Goal: Task Accomplishment & Management: Use online tool/utility

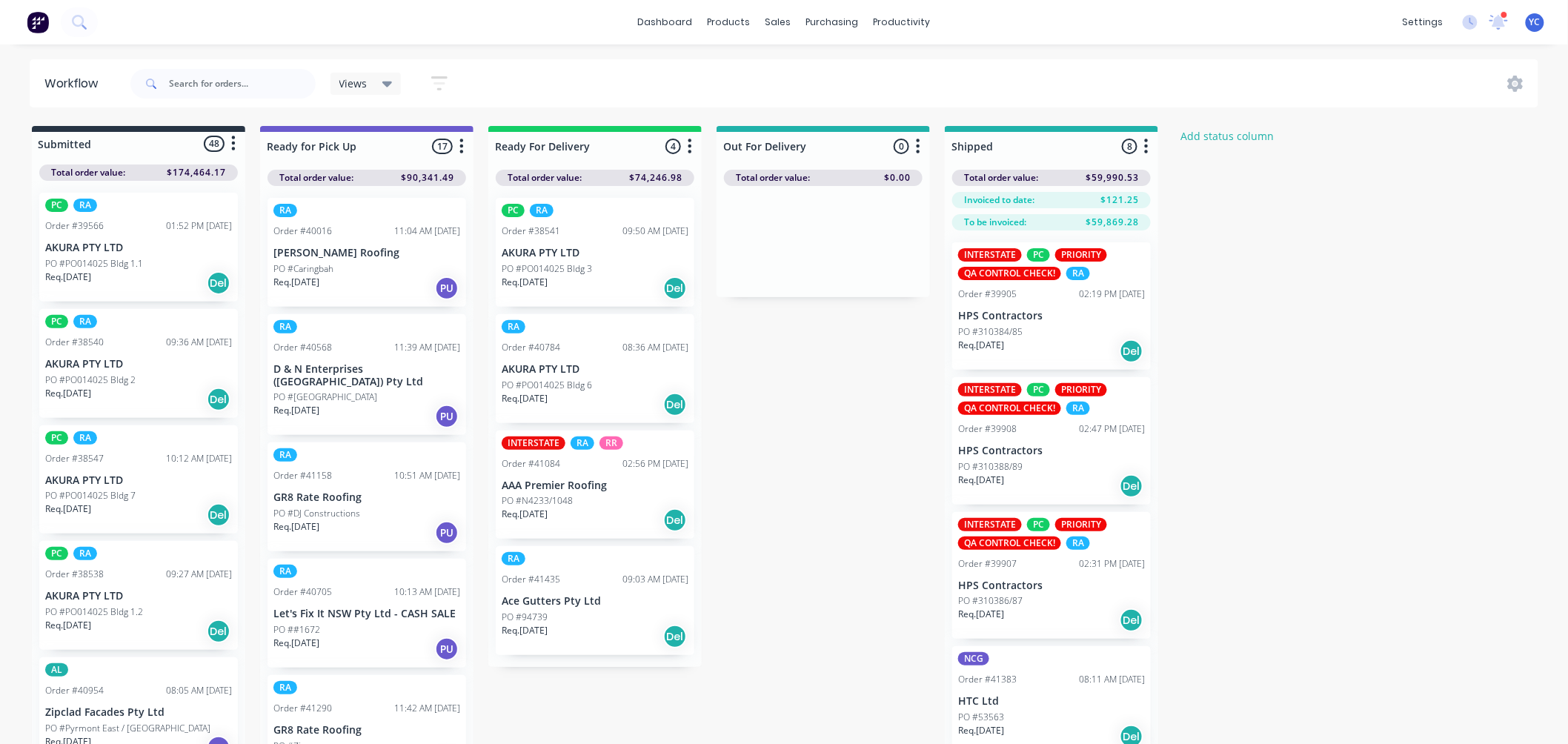
click at [900, 19] on div "productivity" at bounding box center [902, 22] width 72 height 22
click at [891, 16] on div "productivity" at bounding box center [902, 22] width 72 height 22
click at [894, 19] on div "productivity" at bounding box center [902, 22] width 72 height 22
click at [916, 13] on div "productivity" at bounding box center [902, 22] width 72 height 22
click at [987, 128] on div "Delivery Scheduling" at bounding box center [952, 130] width 93 height 13
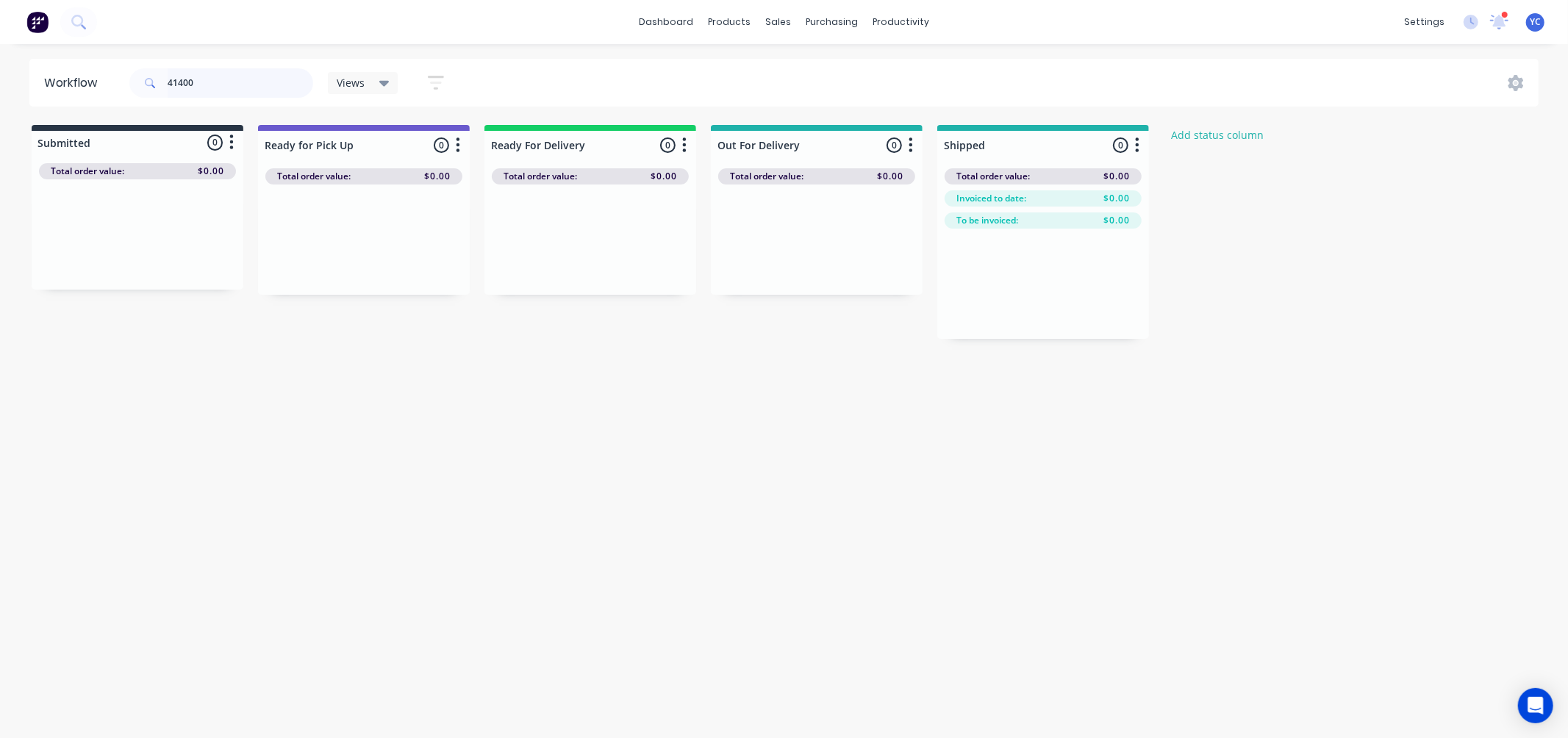
click at [242, 79] on input "41400" at bounding box center [240, 83] width 146 height 29
click at [199, 76] on input "41400" at bounding box center [240, 83] width 146 height 29
type input "41455"
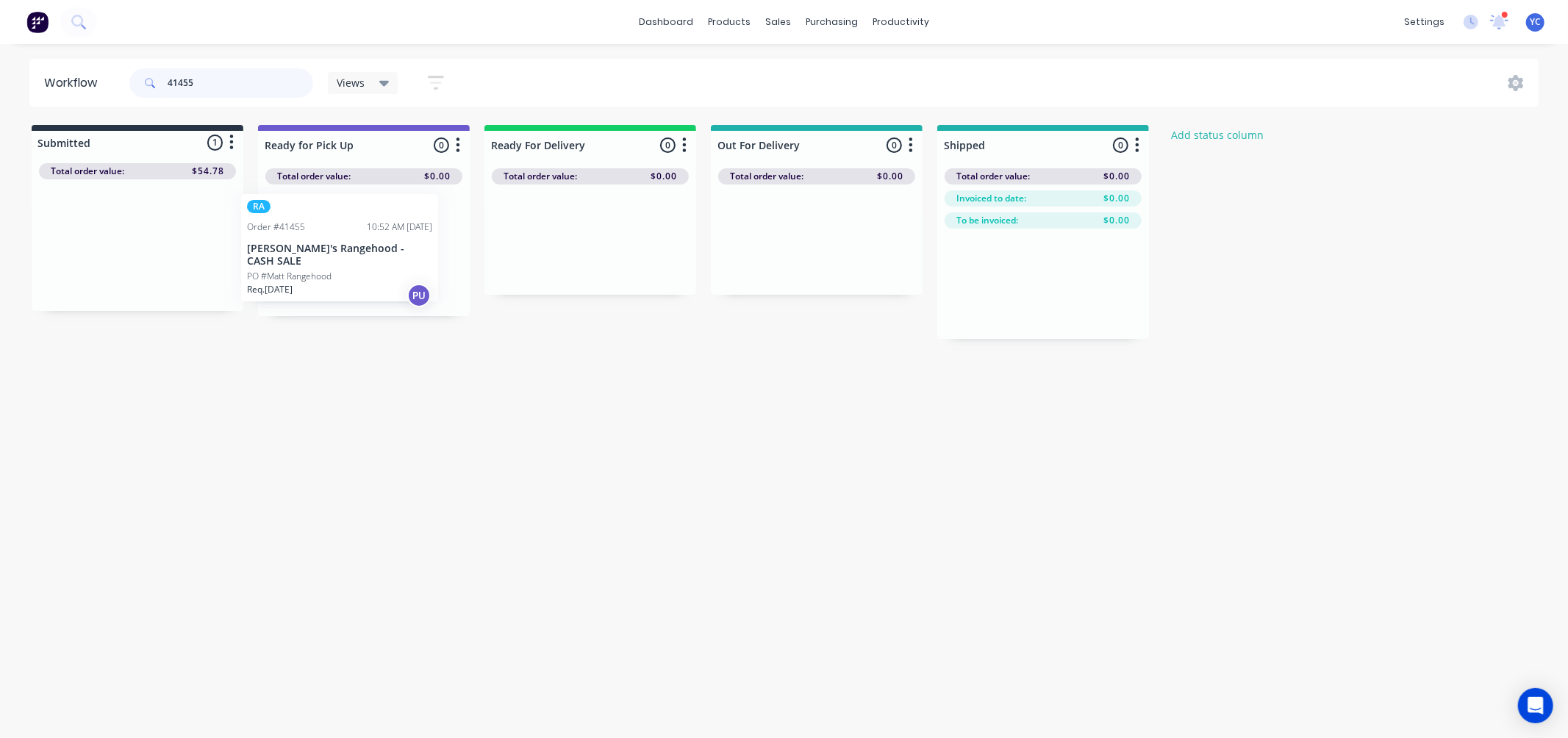
drag, startPoint x: 138, startPoint y: 260, endPoint x: 436, endPoint y: 259, distance: 298.0
click at [435, 259] on div "Submitted 1 Status colour #273444 hex #273444 Save Cancel Summaries Total order…" at bounding box center [788, 232] width 1599 height 214
click at [229, 78] on input "41455" at bounding box center [240, 83] width 146 height 29
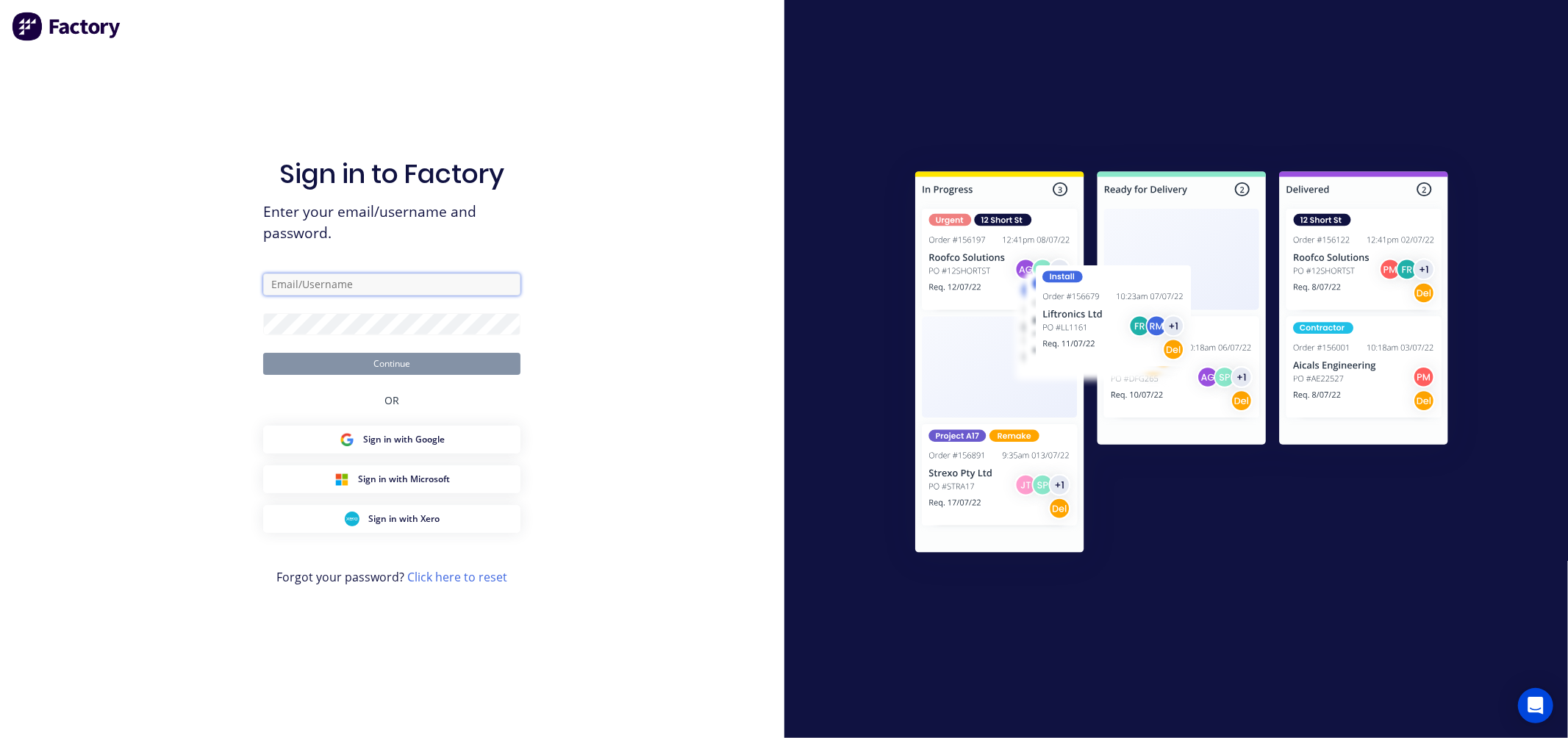
type input "[EMAIL_ADDRESS][DOMAIN_NAME]"
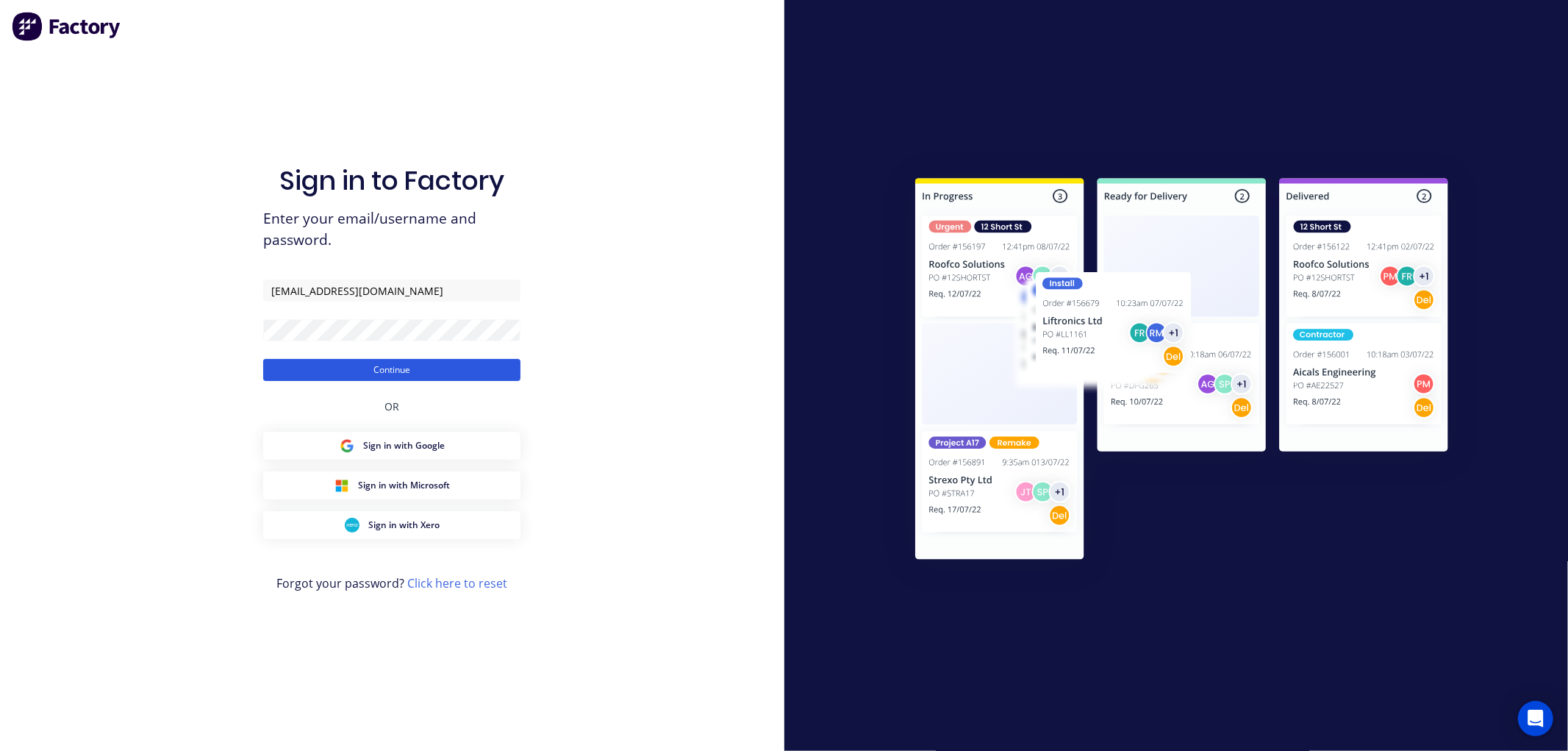
click at [363, 372] on button "Continue" at bounding box center [391, 370] width 257 height 22
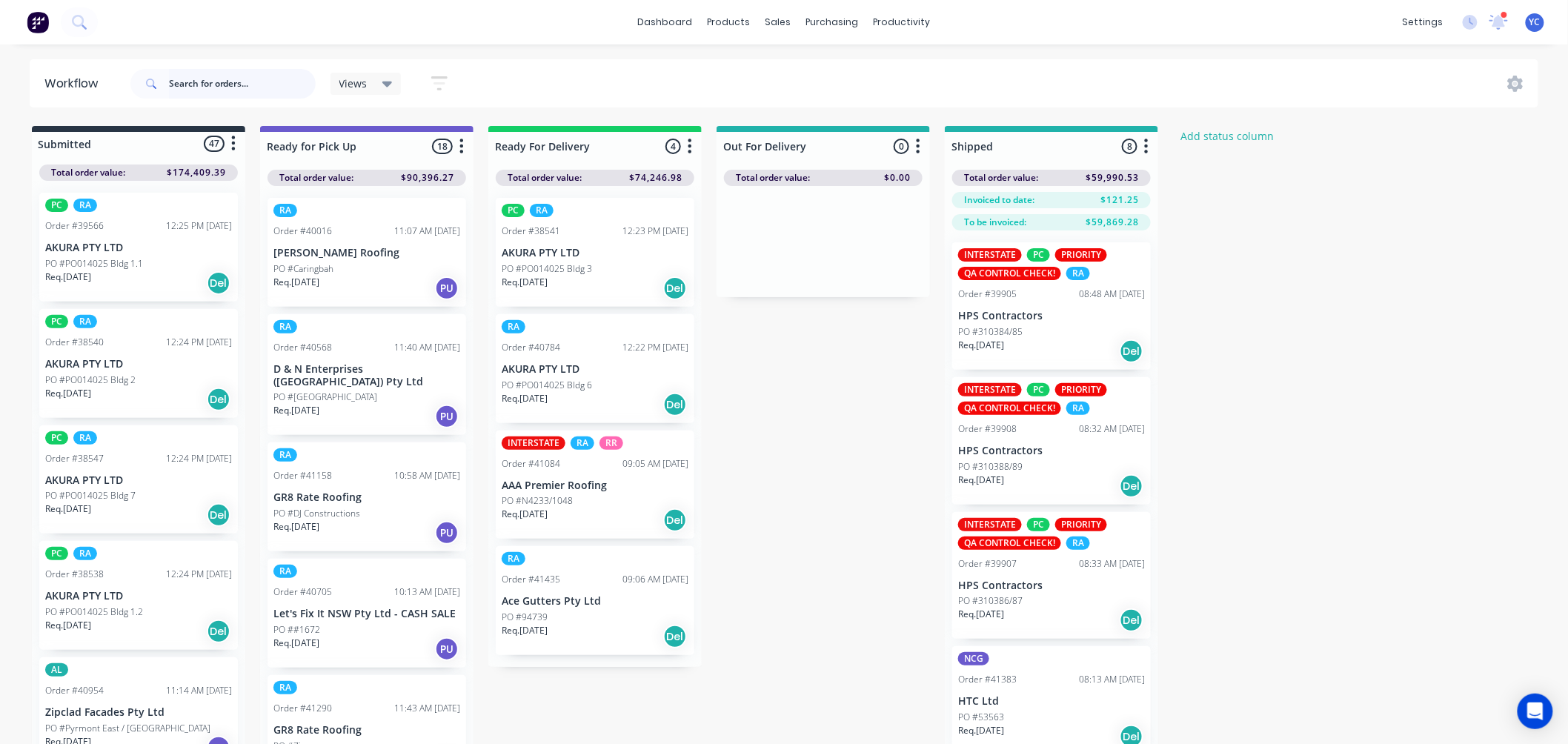
click at [216, 82] on input "text" at bounding box center [242, 83] width 147 height 29
type input "41455"
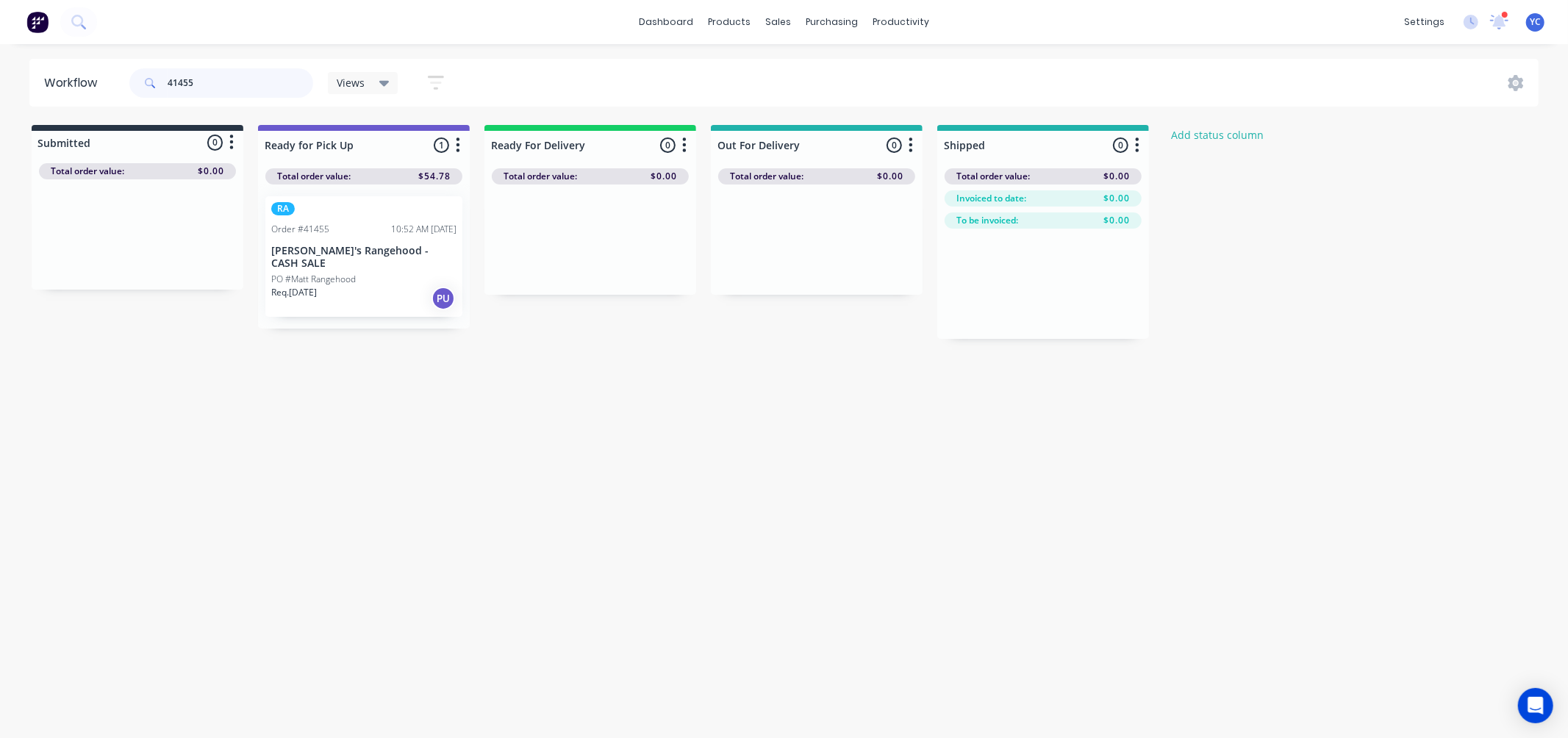
click at [230, 77] on input "41455" at bounding box center [240, 83] width 146 height 29
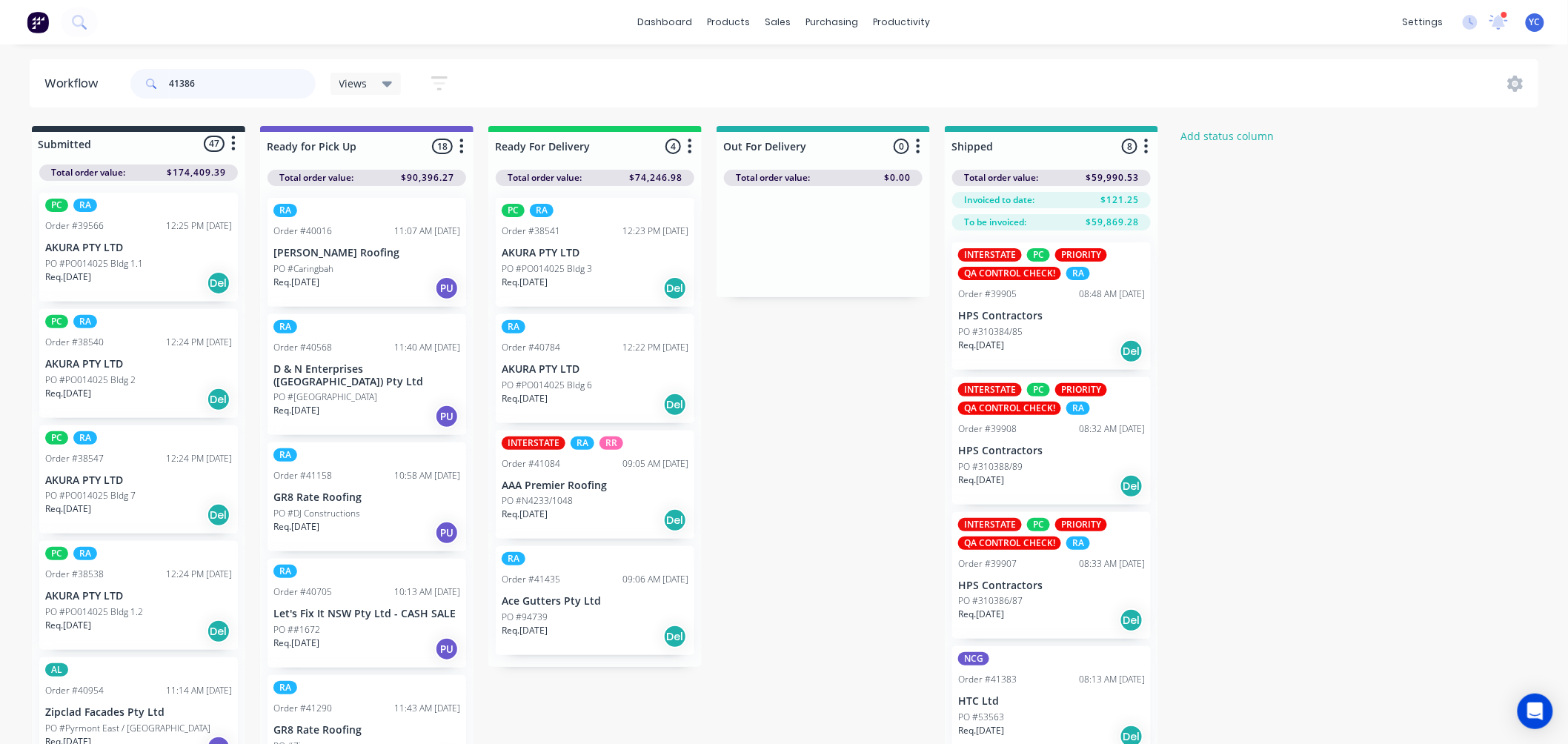
type input "41386"
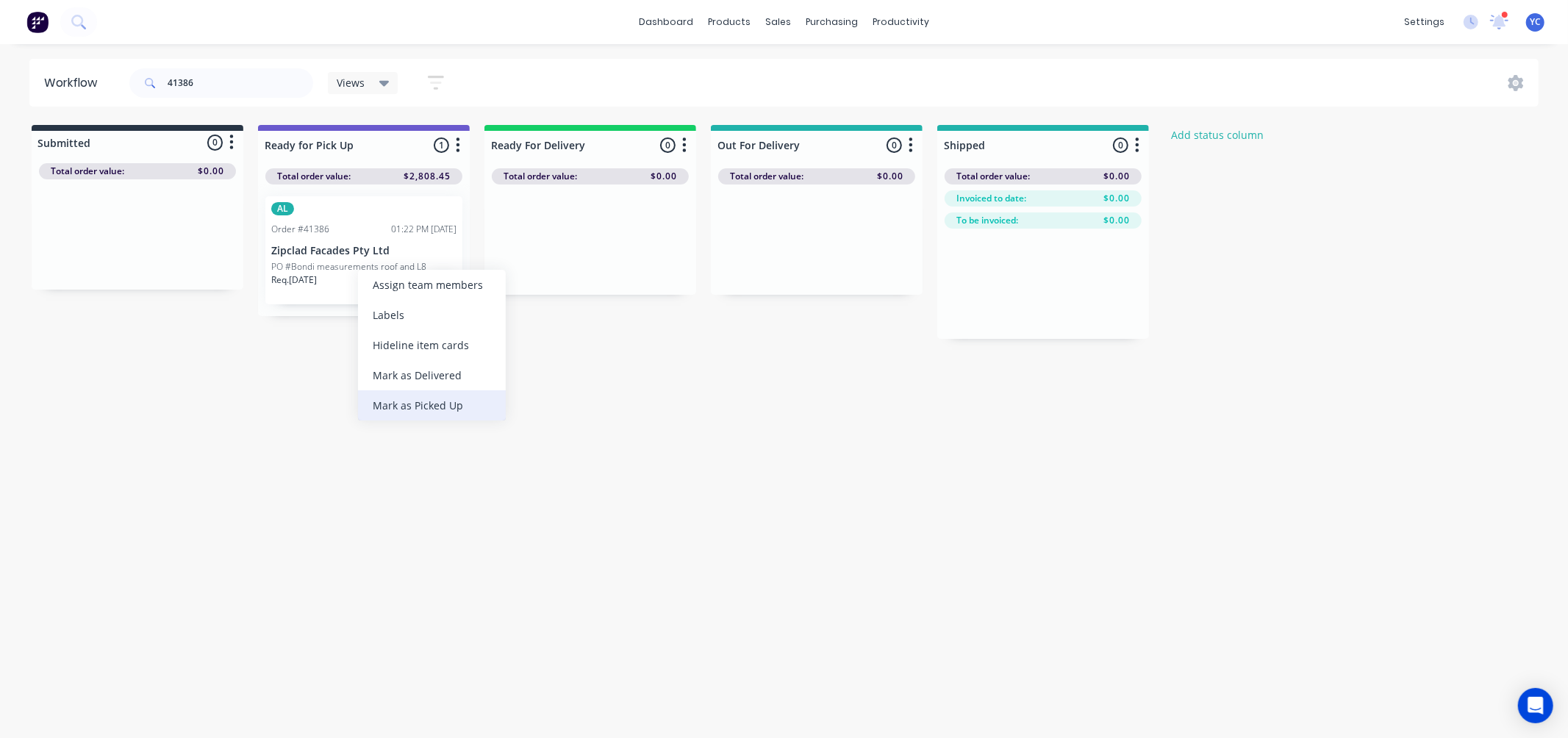
click at [452, 400] on div "Mark as Picked Up" at bounding box center [432, 405] width 148 height 30
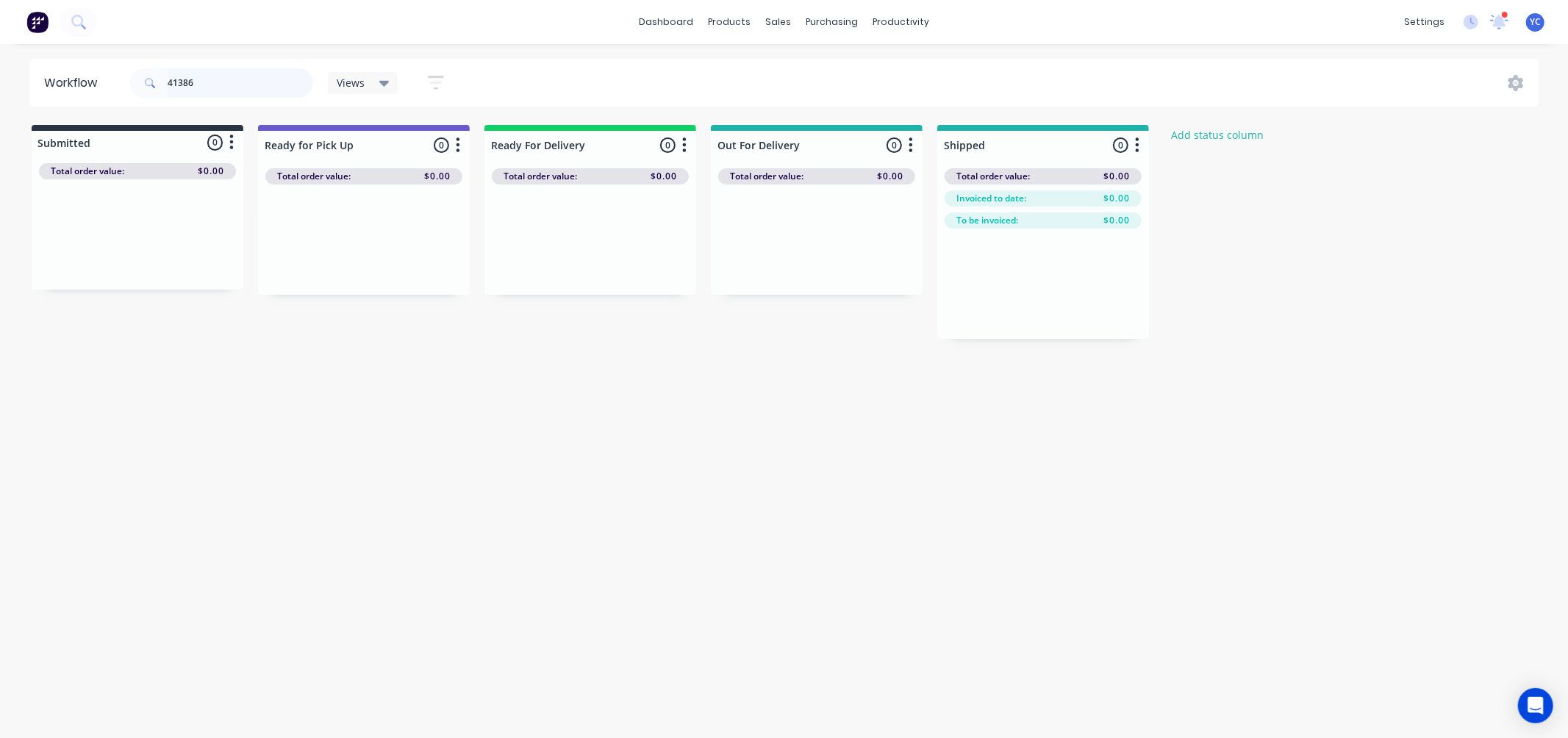
click at [224, 95] on input "41386" at bounding box center [240, 83] width 146 height 29
click at [189, 82] on input "41386" at bounding box center [240, 83] width 146 height 29
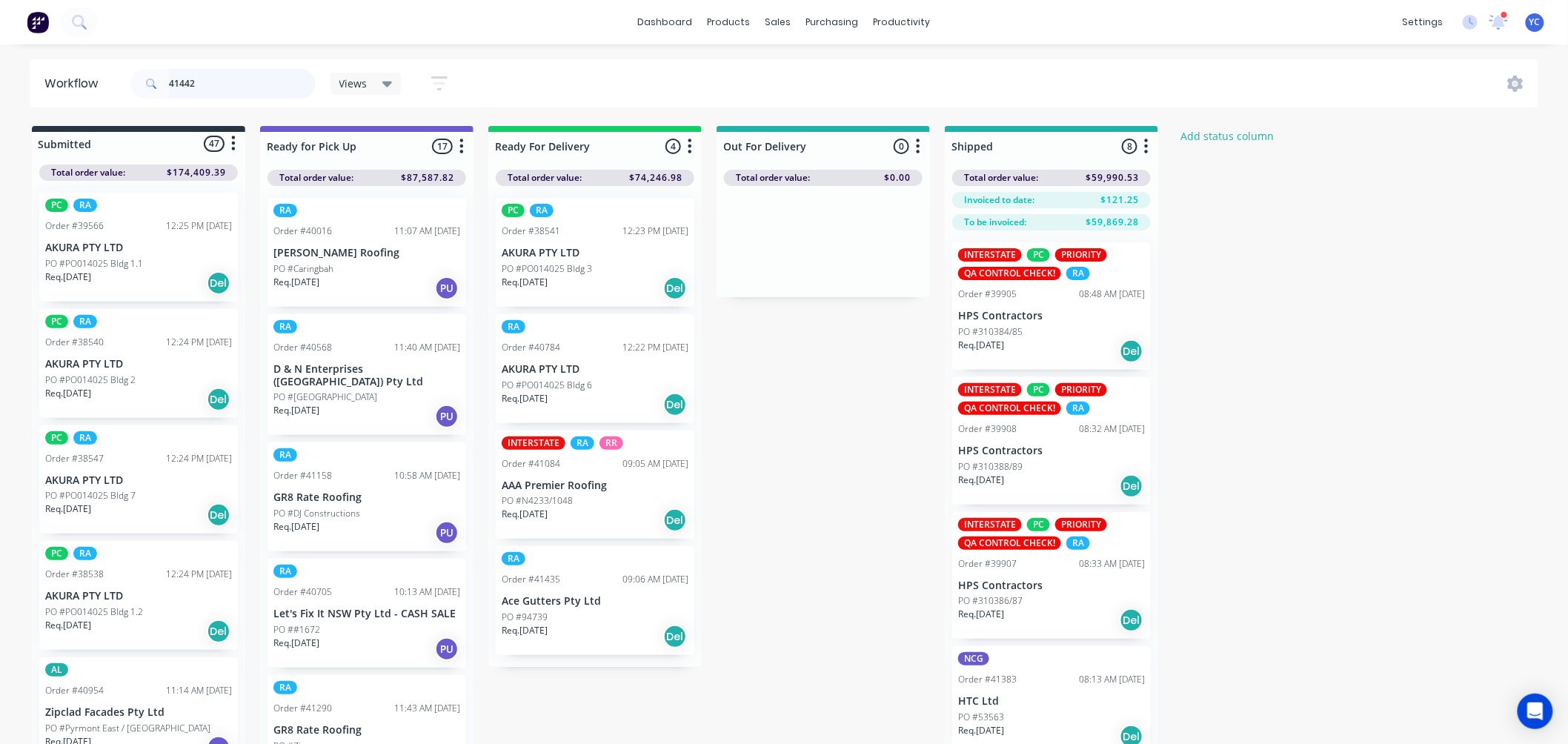
click at [219, 78] on input "41442" at bounding box center [242, 83] width 147 height 29
type input "41443"
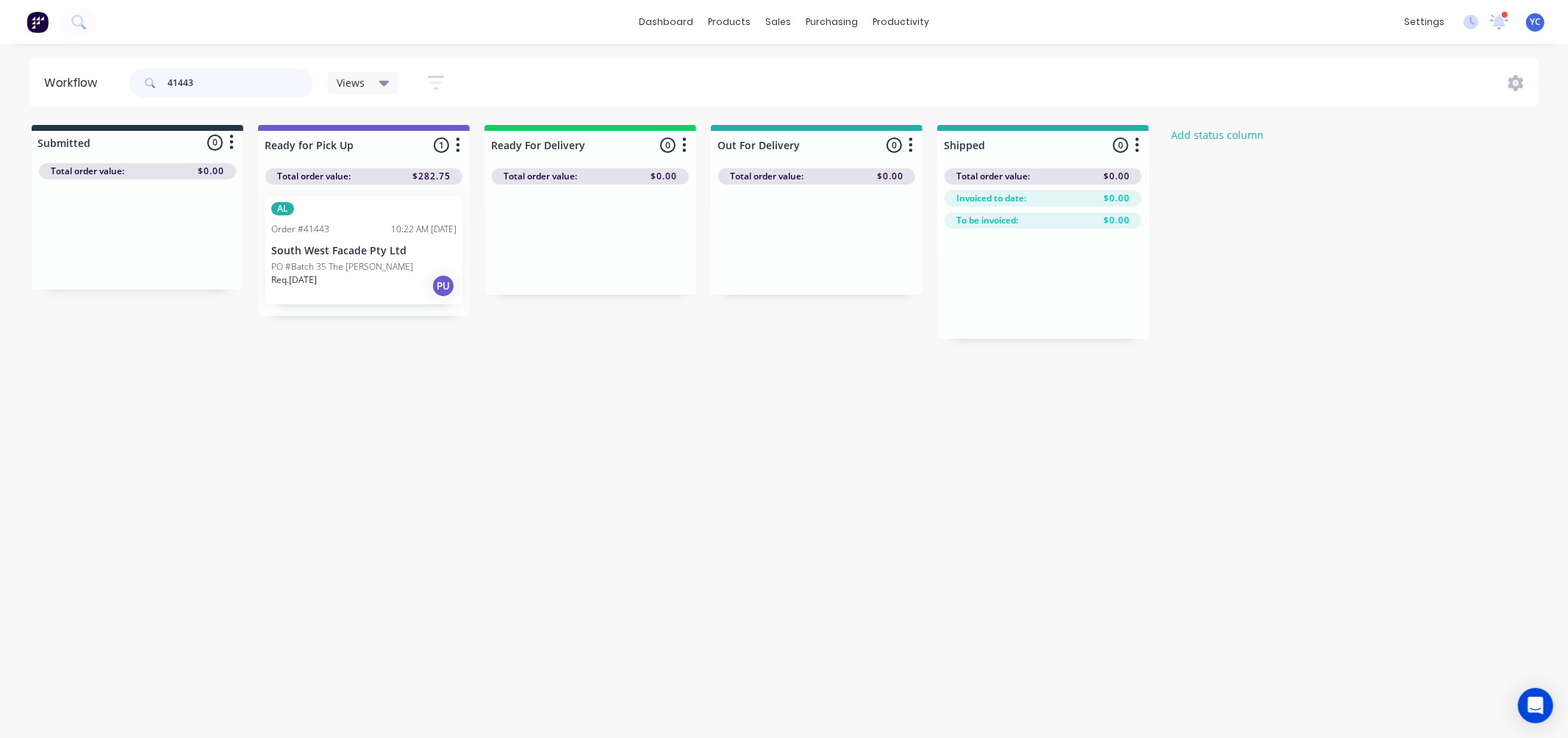
click at [218, 81] on input "41443" at bounding box center [240, 83] width 146 height 29
click at [247, 428] on div "Workflow 41443 Views Save new view None (Default) edit AL edit ALL edit BB & TH…" at bounding box center [784, 384] width 1568 height 650
click at [414, 393] on div "Mark as Picked Up" at bounding box center [399, 400] width 148 height 30
click at [239, 74] on input "41443" at bounding box center [240, 83] width 146 height 29
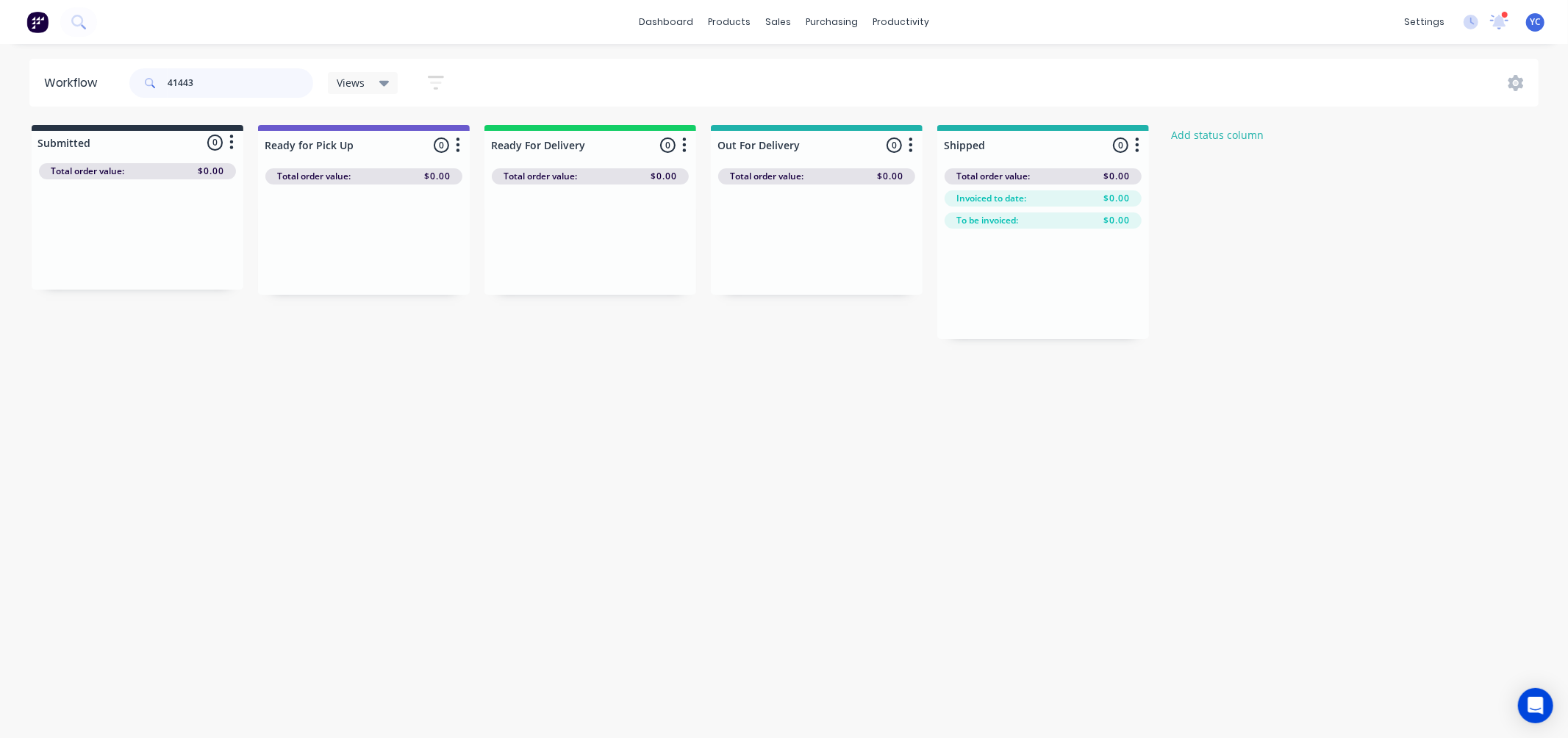
click at [239, 74] on input "41443" at bounding box center [240, 83] width 146 height 29
type input "41442"
drag, startPoint x: 104, startPoint y: 248, endPoint x: 322, endPoint y: 246, distance: 218.0
click at [322, 246] on div "Submitted 1 Status colour #273444 hex #273444 Save Cancel Summaries Total order…" at bounding box center [788, 232] width 1599 height 214
click at [249, 81] on input "41442" at bounding box center [240, 83] width 146 height 29
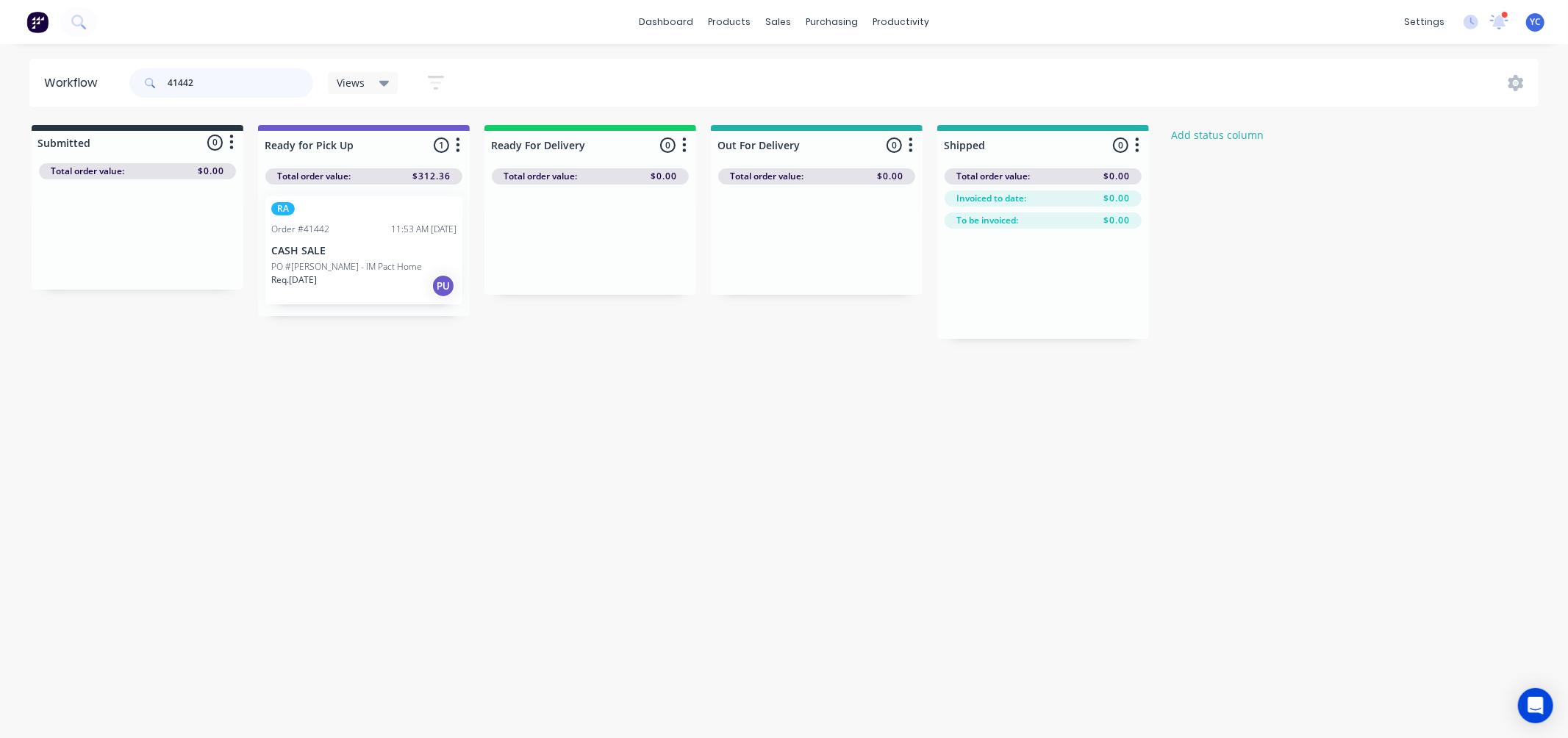
click at [249, 81] on input "41442" at bounding box center [240, 83] width 146 height 29
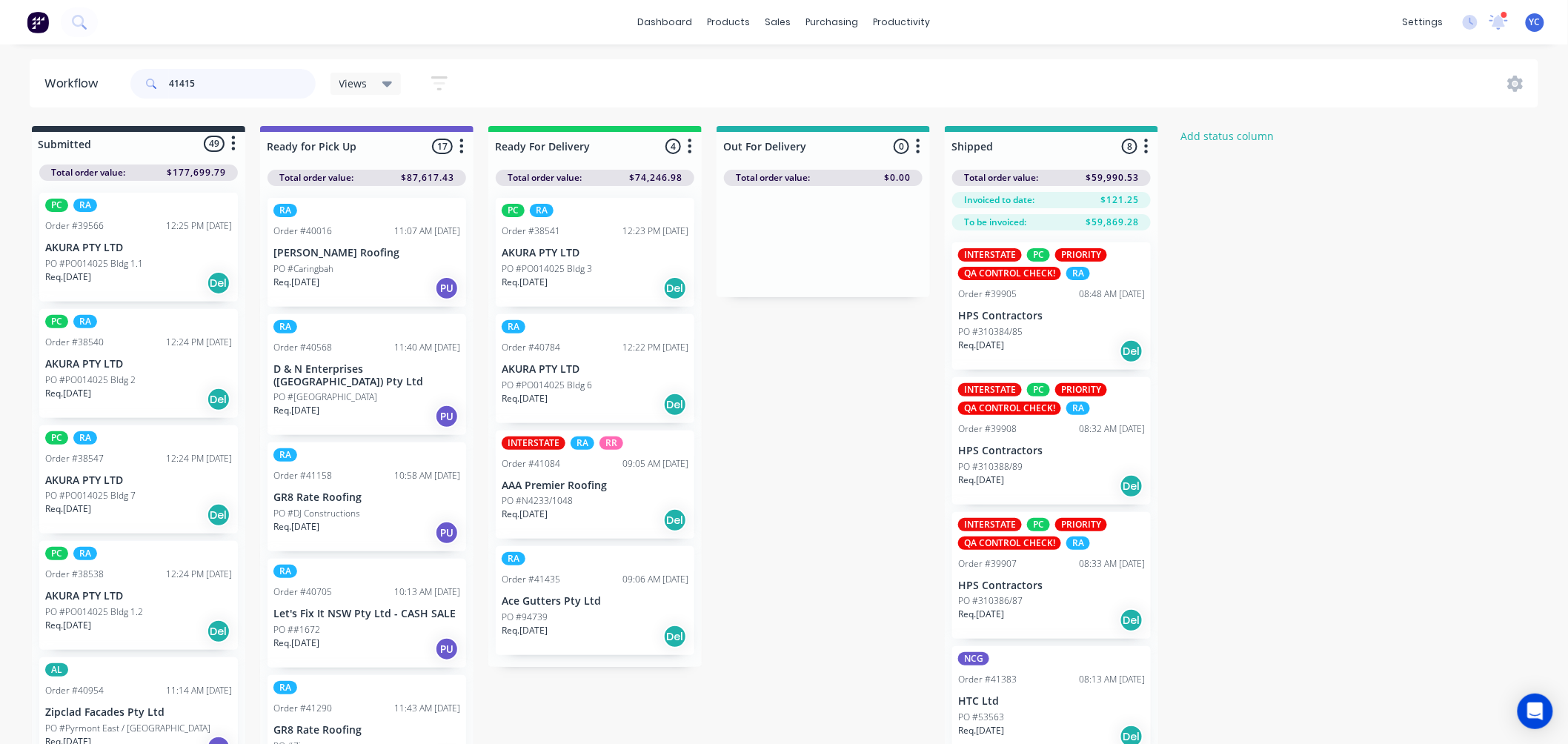
type input "41415"
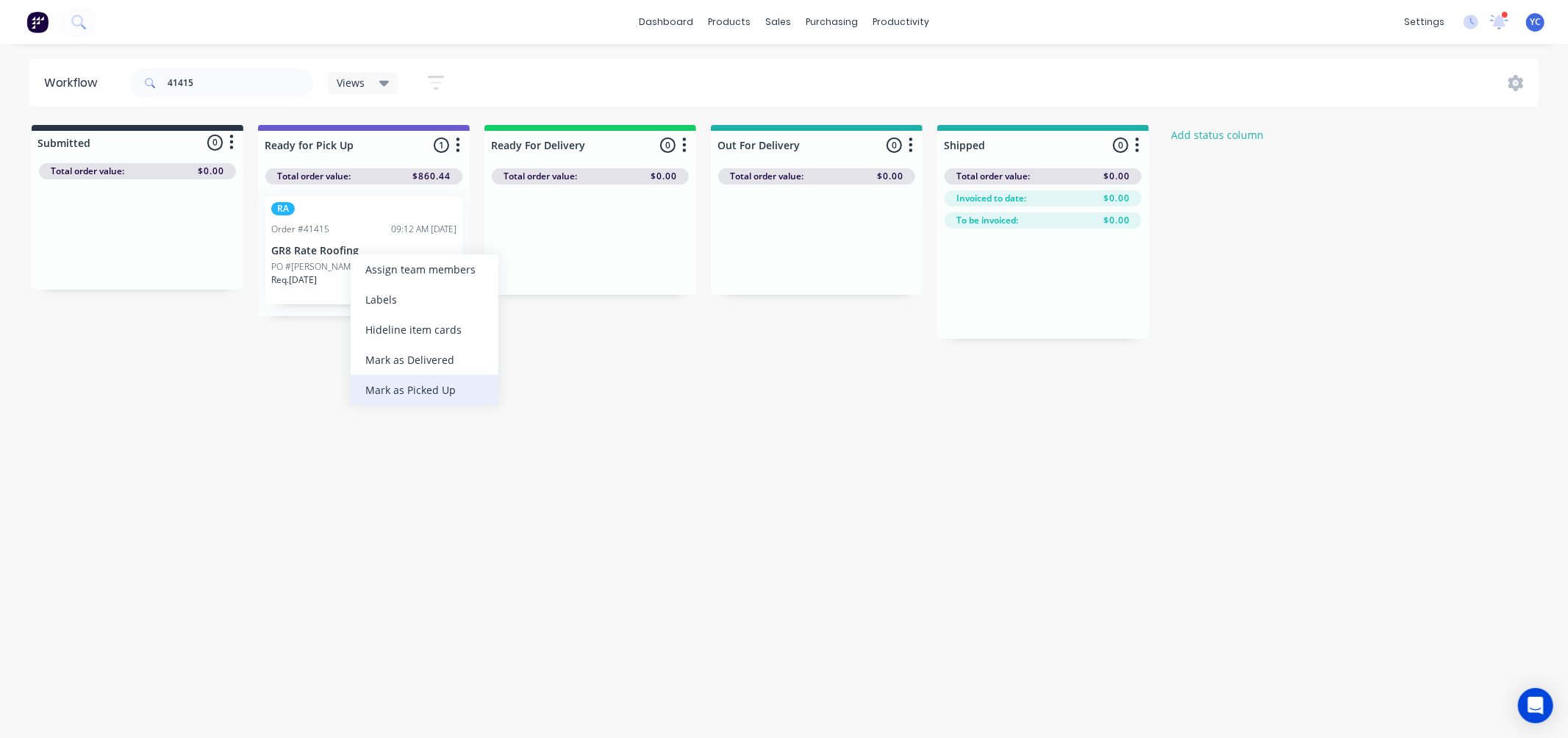
click at [426, 393] on div "Mark as Picked Up" at bounding box center [425, 389] width 148 height 30
click at [297, 89] on input "41415" at bounding box center [240, 83] width 146 height 29
type input "41416"
click at [463, 395] on div "Mark as Picked Up" at bounding box center [402, 397] width 148 height 30
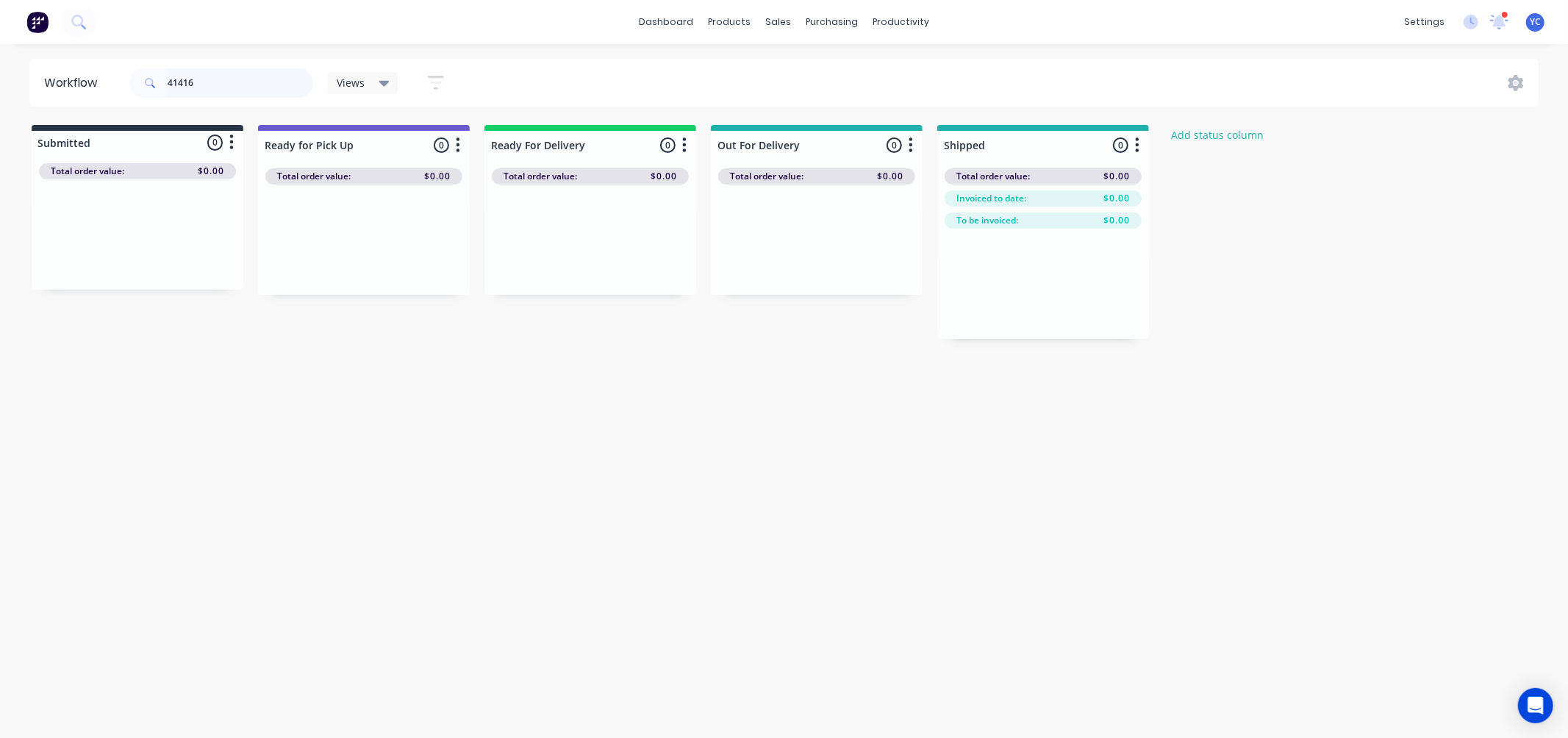
click at [233, 81] on input "41416" at bounding box center [240, 83] width 146 height 29
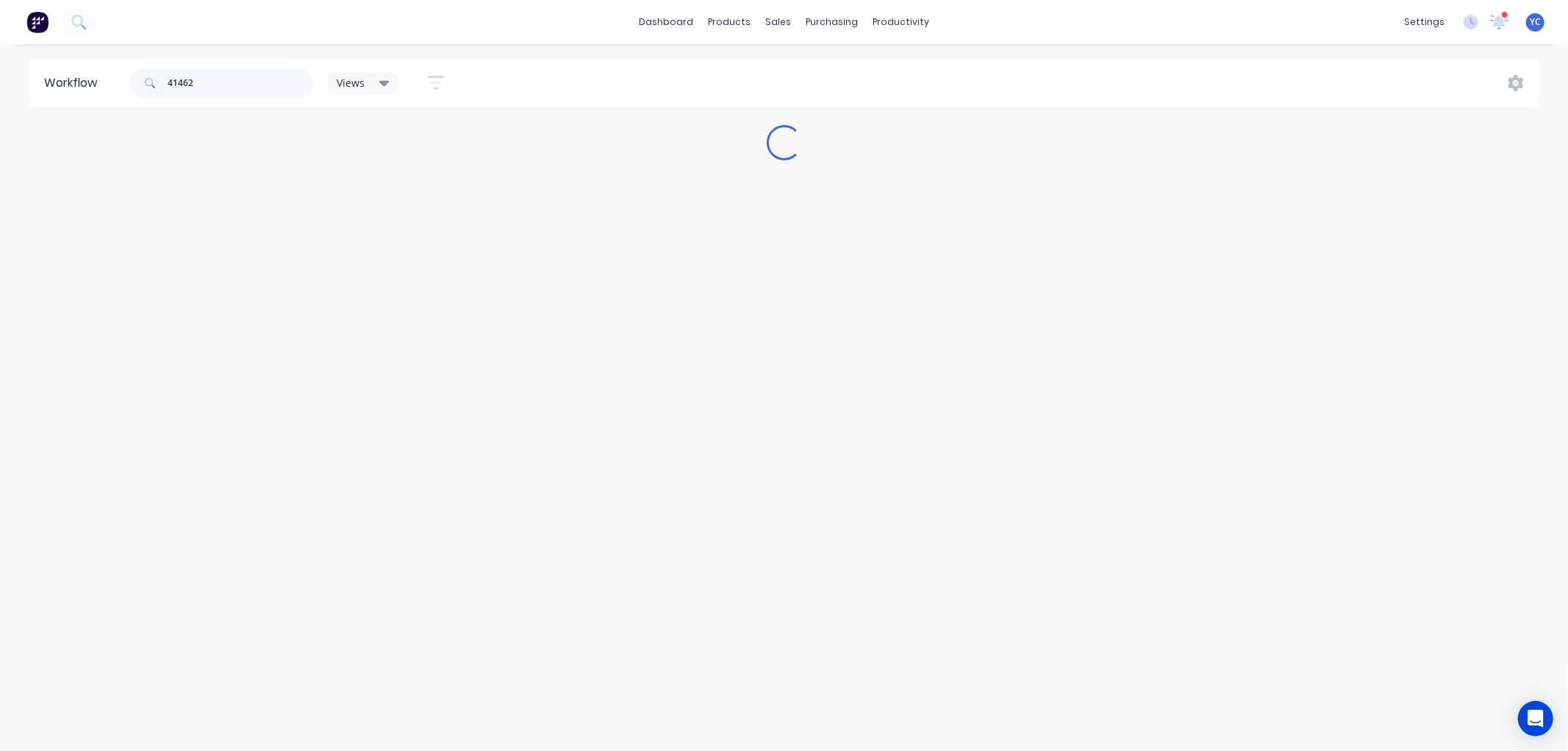
type input "41462"
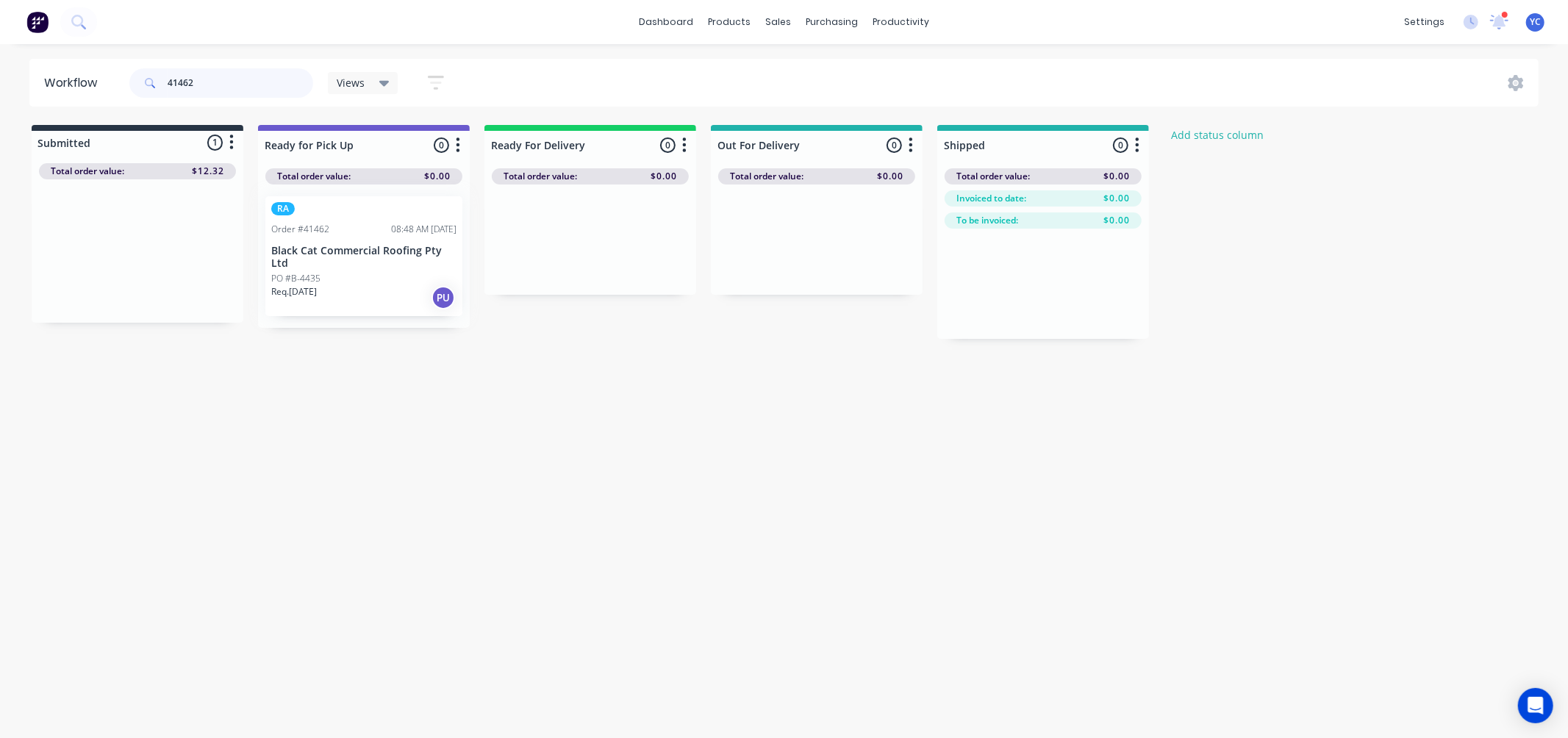
drag, startPoint x: 132, startPoint y: 246, endPoint x: 363, endPoint y: 251, distance: 231.1
click at [363, 251] on div "Submitted 1 Status colour #273444 hex #273444 Save Cancel Summaries Total order…" at bounding box center [788, 232] width 1599 height 214
click at [416, 384] on div "Mark as Picked Up" at bounding box center [405, 389] width 148 height 30
click at [218, 79] on input "41462" at bounding box center [240, 83] width 146 height 29
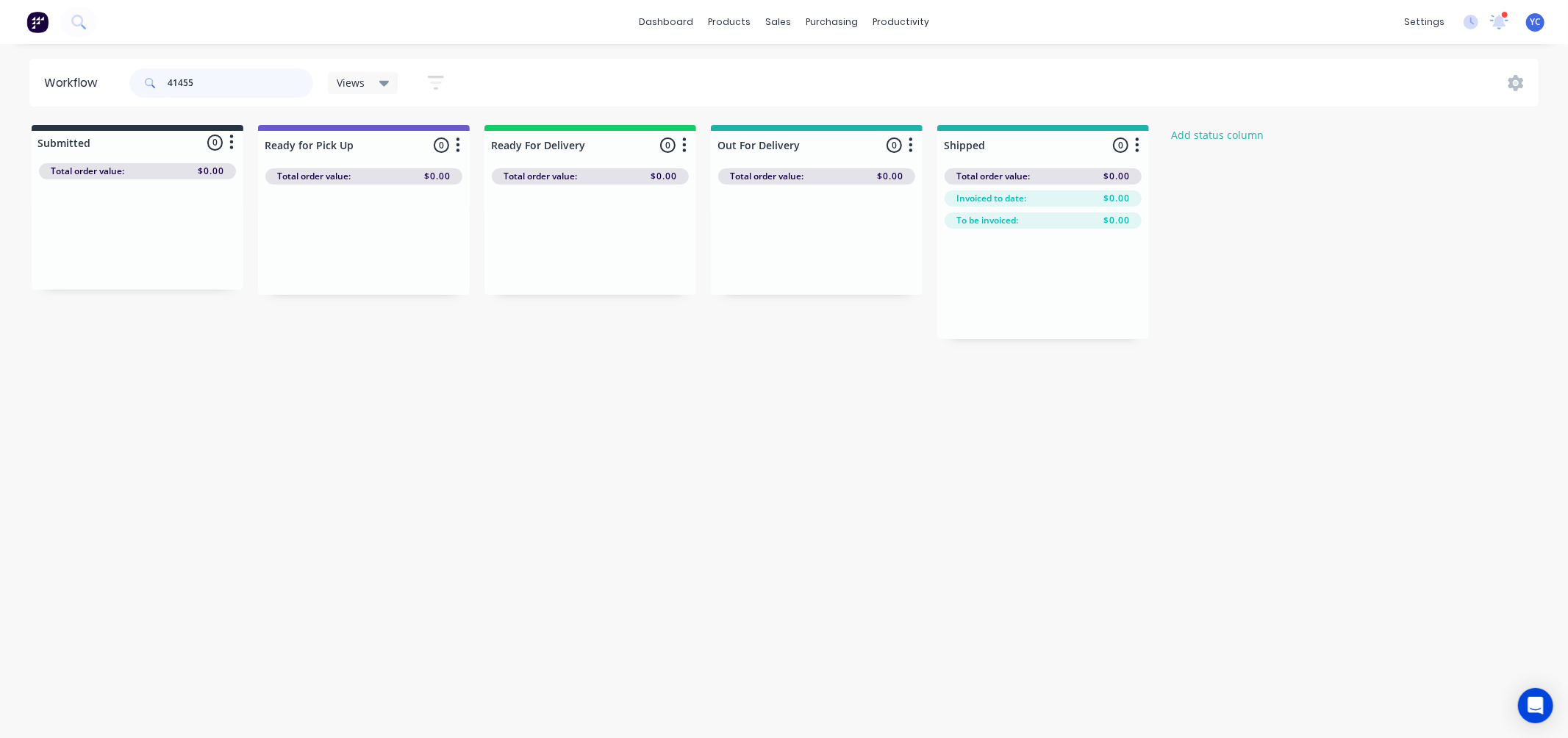
type input "41455"
click at [229, 79] on input "41455" at bounding box center [240, 83] width 146 height 29
click at [228, 79] on input "41455" at bounding box center [240, 83] width 146 height 29
type input "41440"
drag, startPoint x: 77, startPoint y: 253, endPoint x: 319, endPoint y: 258, distance: 242.1
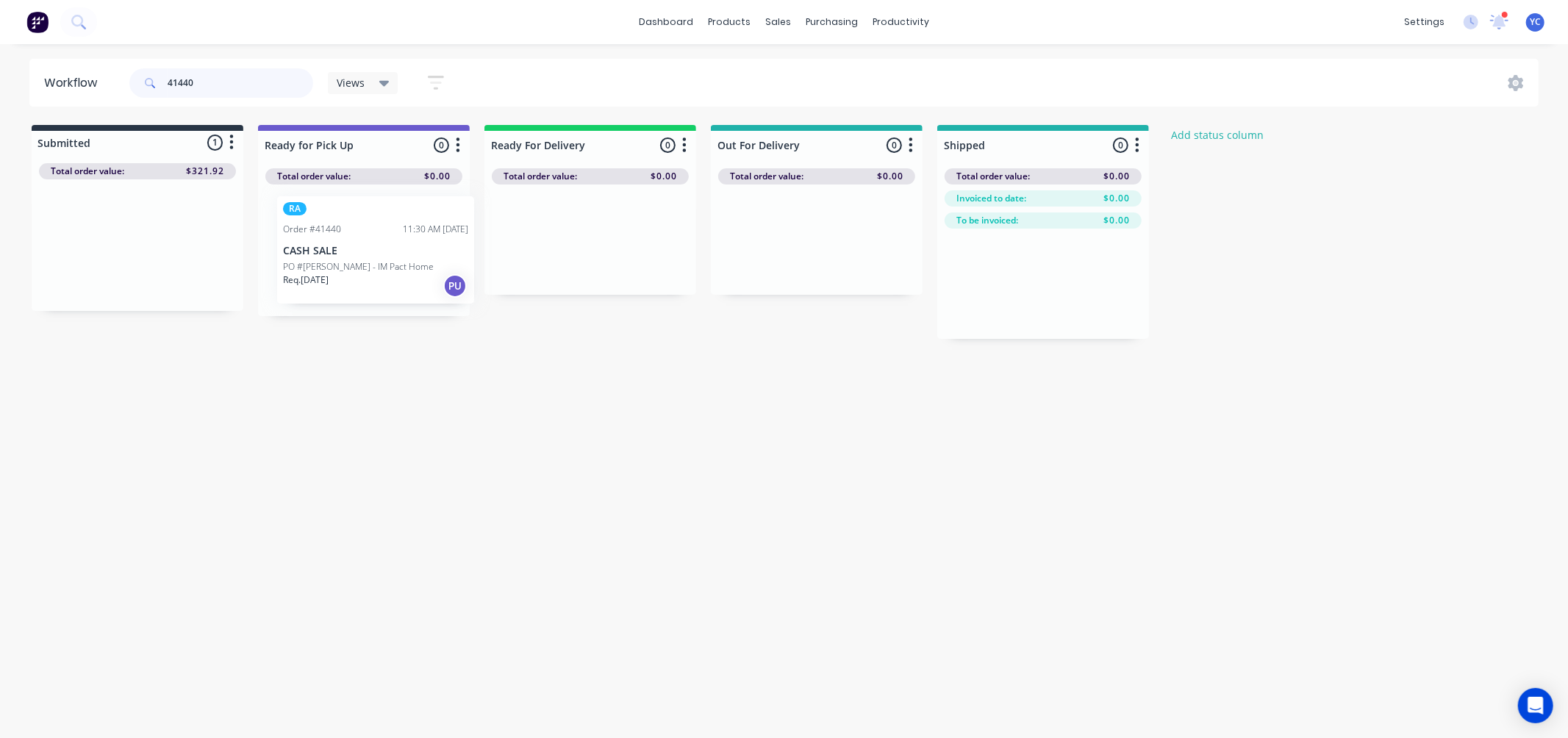
click at [319, 258] on div "Submitted 1 Status colour #273444 hex #273444 Save Cancel Summaries Total order…" at bounding box center [788, 232] width 1599 height 214
click at [211, 90] on input "41440" at bounding box center [240, 83] width 146 height 29
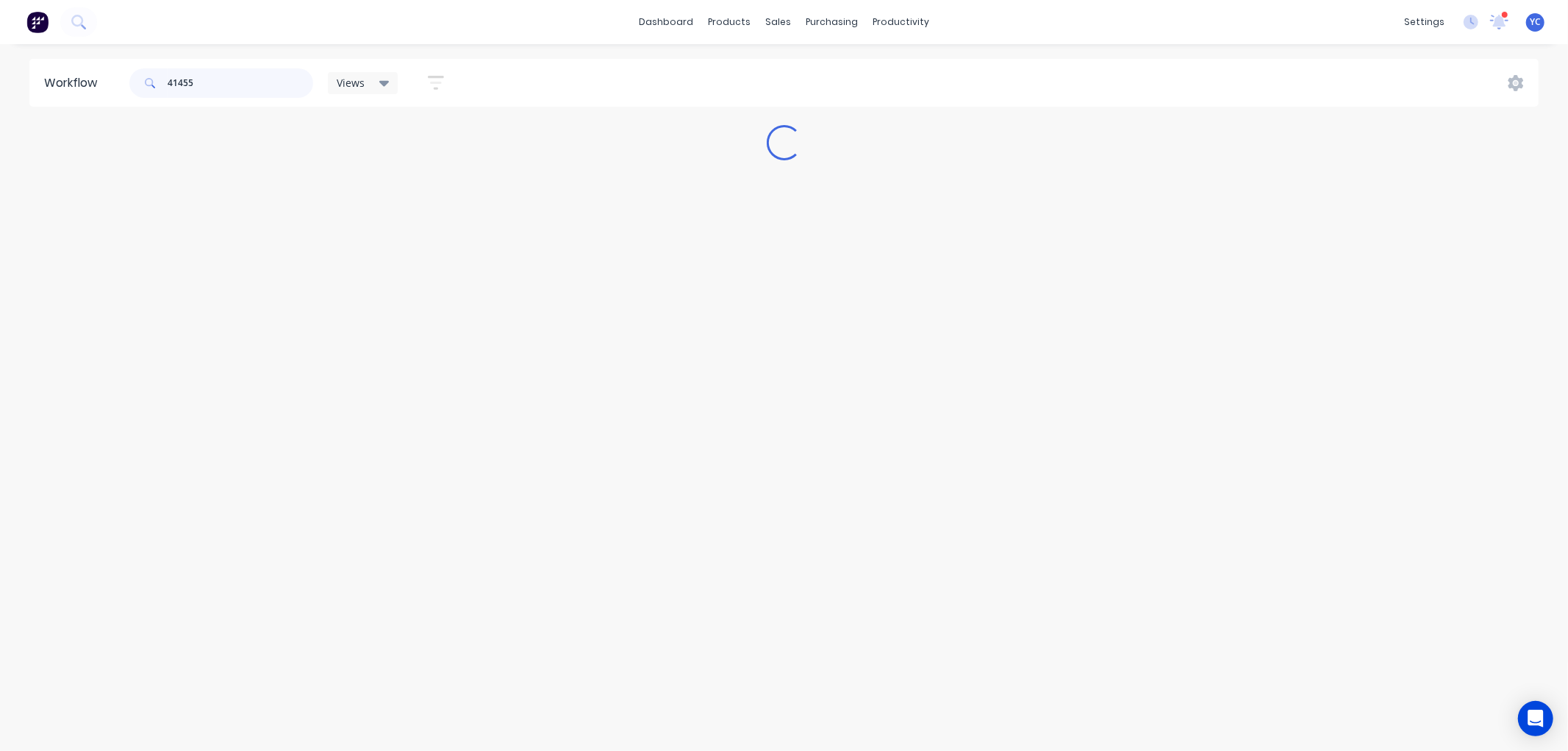
type input "41455"
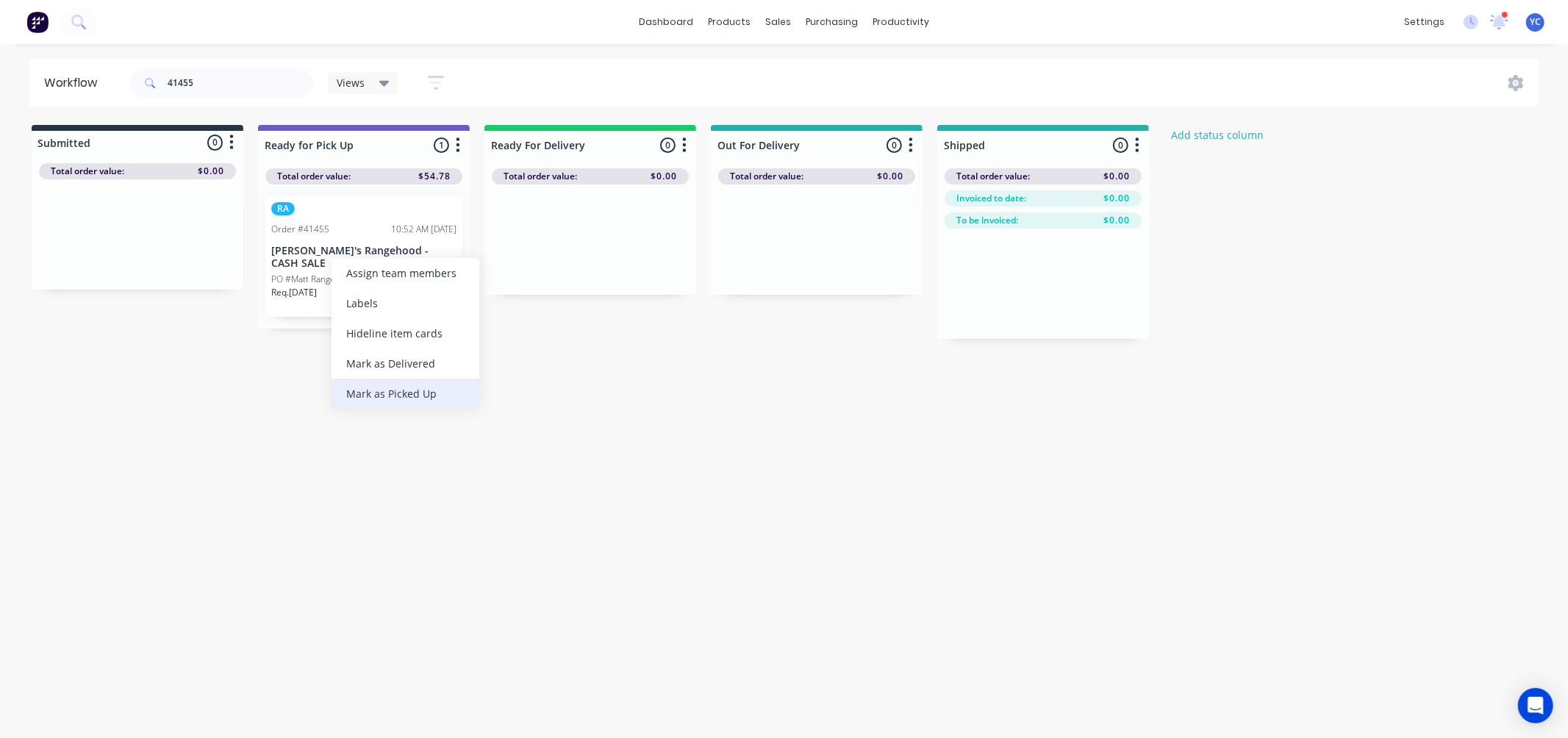
click at [402, 387] on div "Mark as Picked Up" at bounding box center [405, 393] width 148 height 30
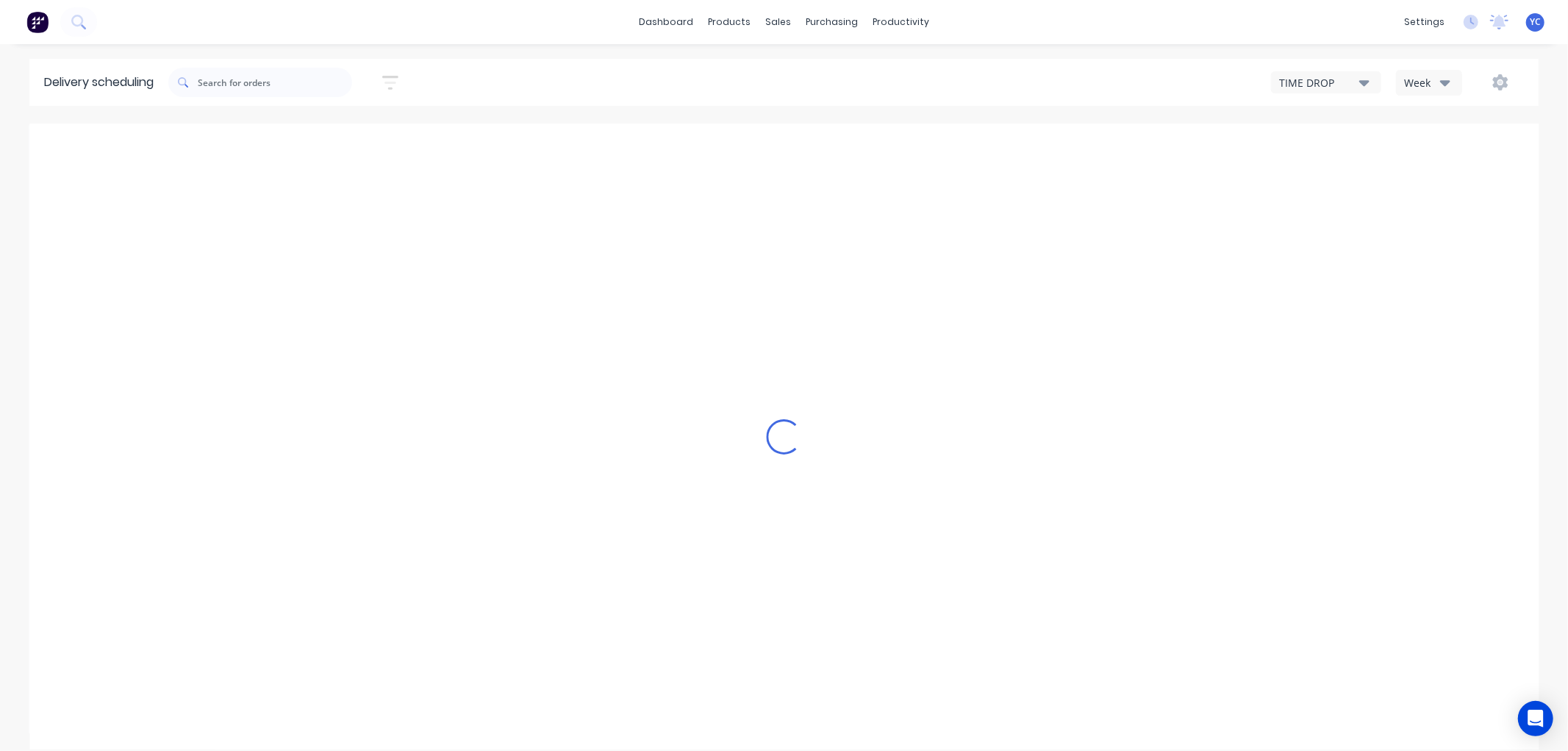
type input "[DATE] - [DATE]"
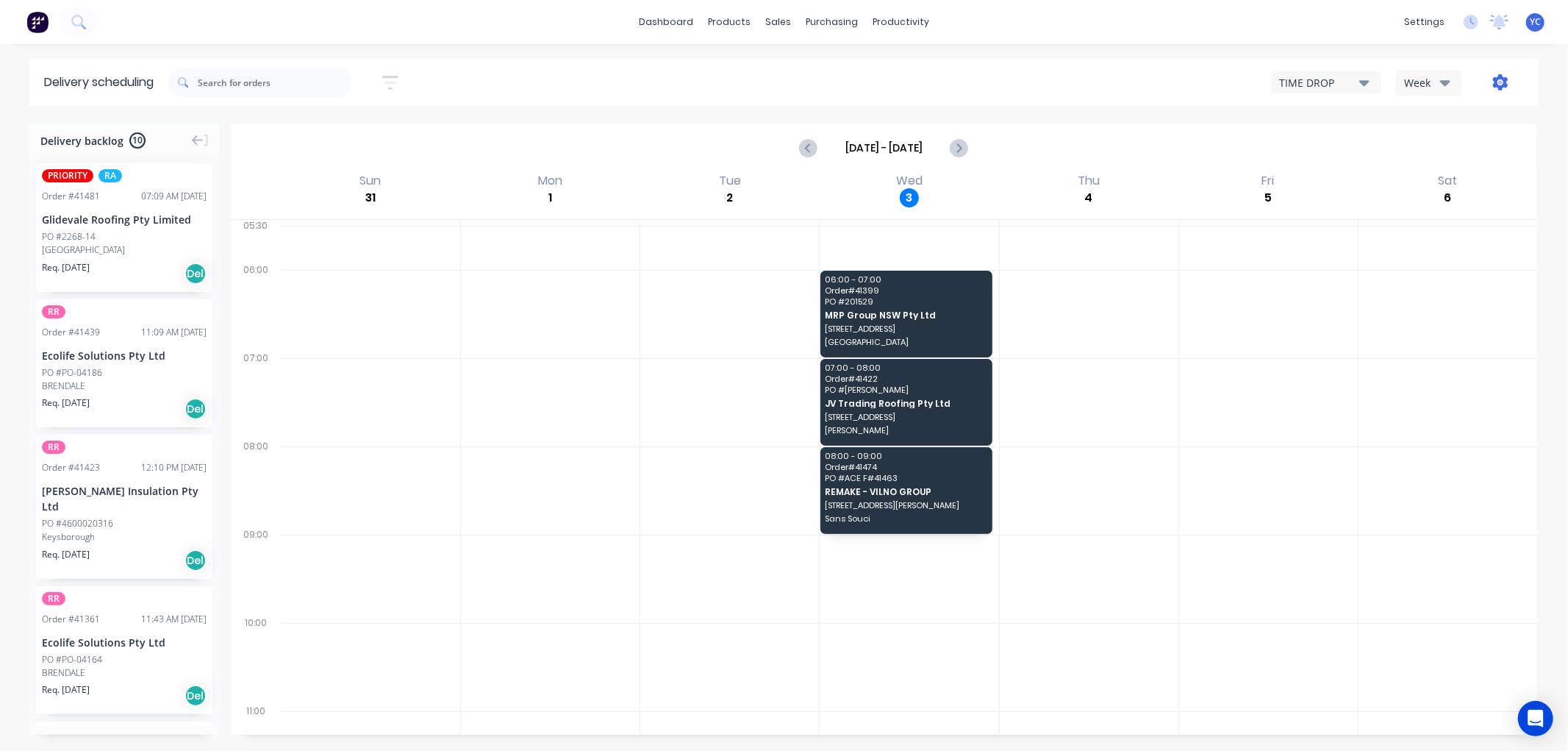
click at [1500, 80] on icon "button" at bounding box center [1500, 82] width 17 height 17
click at [1473, 145] on div "Settings" at bounding box center [1454, 150] width 113 height 21
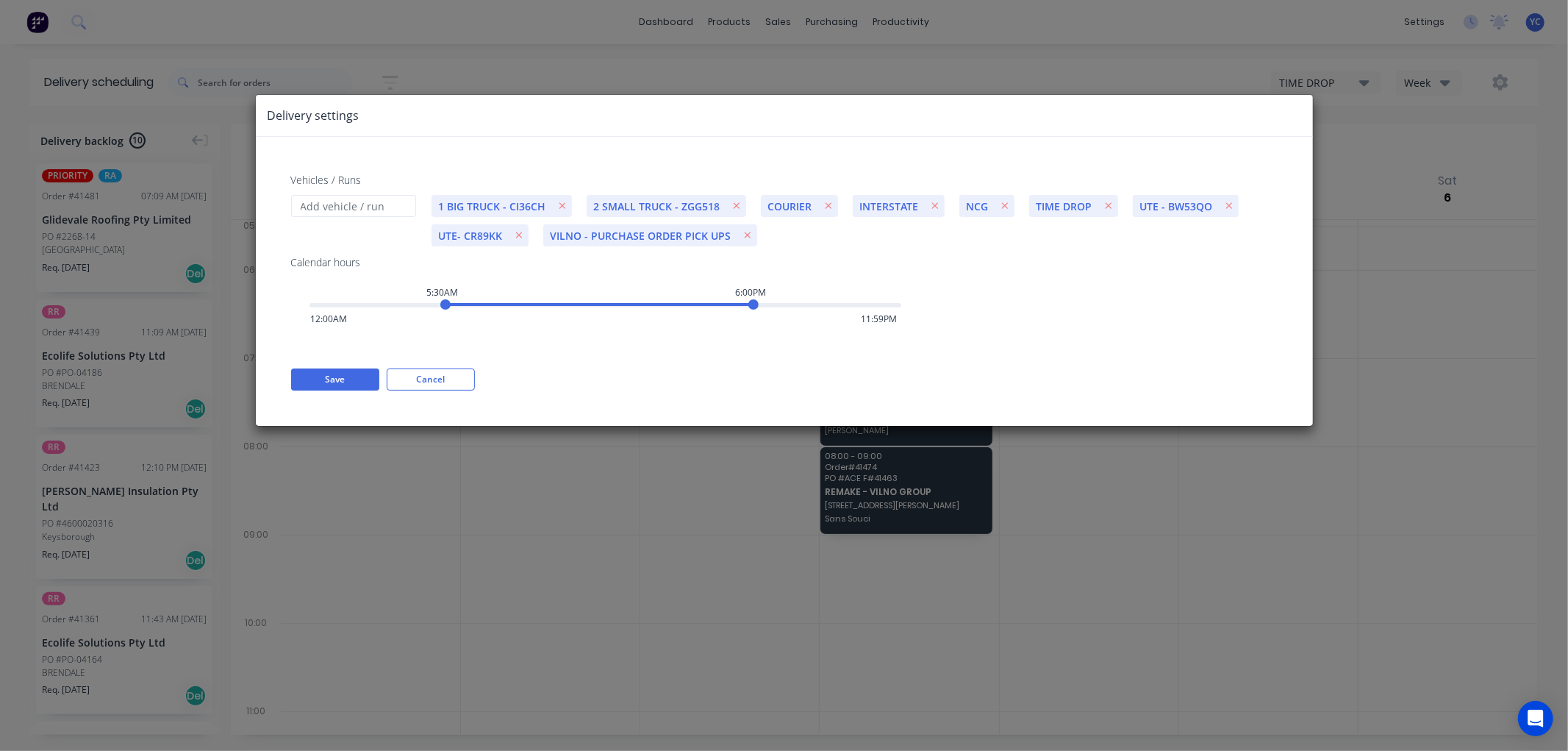
click at [1216, 74] on div "Delivery settings Vehicles / Runs 1 BIG TRUCK - CI36CH 2 SMALL TRUCK - ZGG518 C…" at bounding box center [784, 376] width 1568 height 751
click at [449, 364] on div "Vehicles / Runs 1 BIG TRUCK - CI36CH 2 SMALL TRUCK - ZGG518 COURIER INTERSTATE …" at bounding box center [784, 281] width 1057 height 289
click at [442, 375] on button "Cancel" at bounding box center [430, 379] width 88 height 22
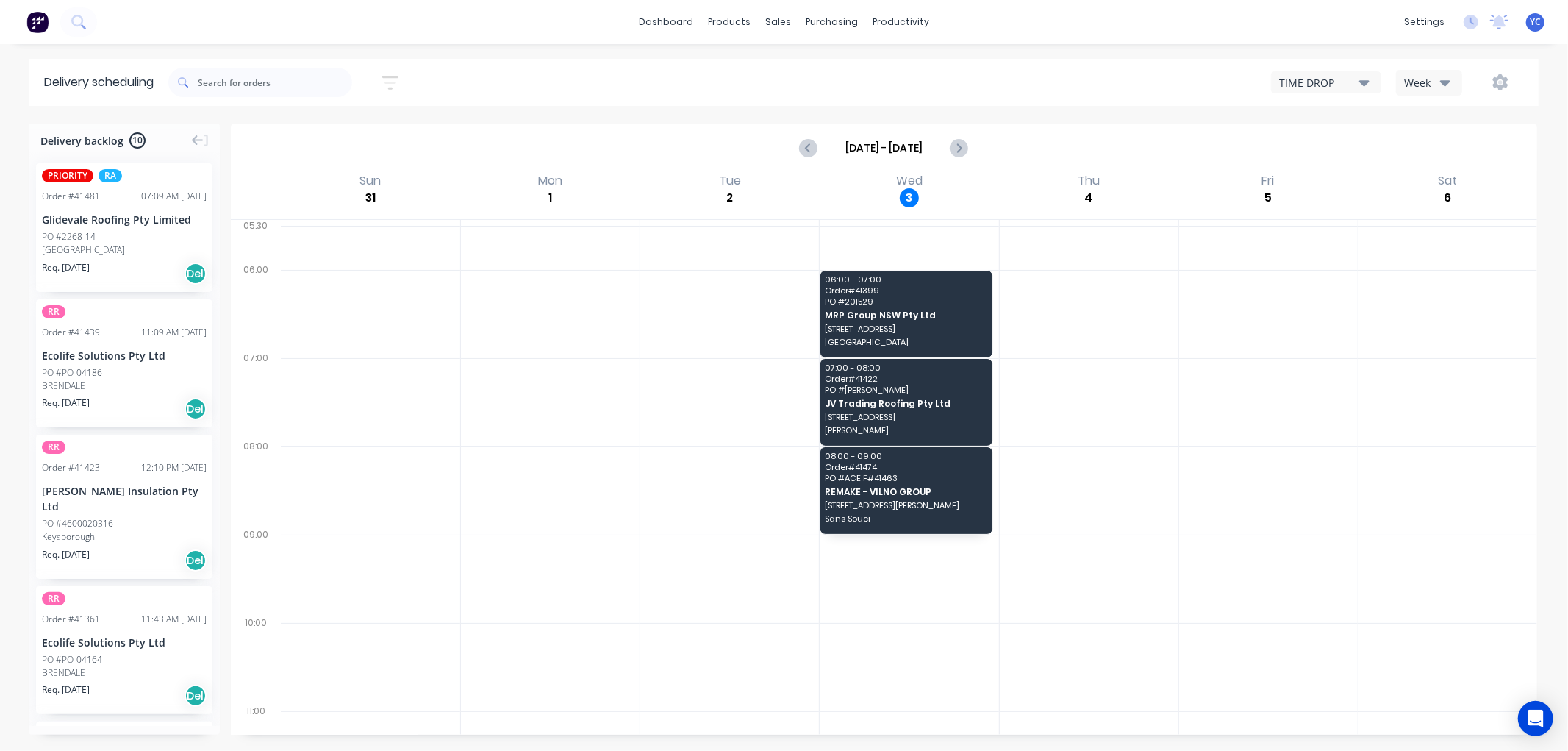
click at [1508, 87] on button "button" at bounding box center [1500, 83] width 47 height 27
click at [1492, 83] on icon "button" at bounding box center [1500, 82] width 17 height 17
click at [1497, 82] on icon "button" at bounding box center [1500, 82] width 17 height 17
click at [1427, 82] on div "Week" at bounding box center [1425, 83] width 42 height 16
click at [1437, 148] on div "Vehicle" at bounding box center [1469, 150] width 146 height 29
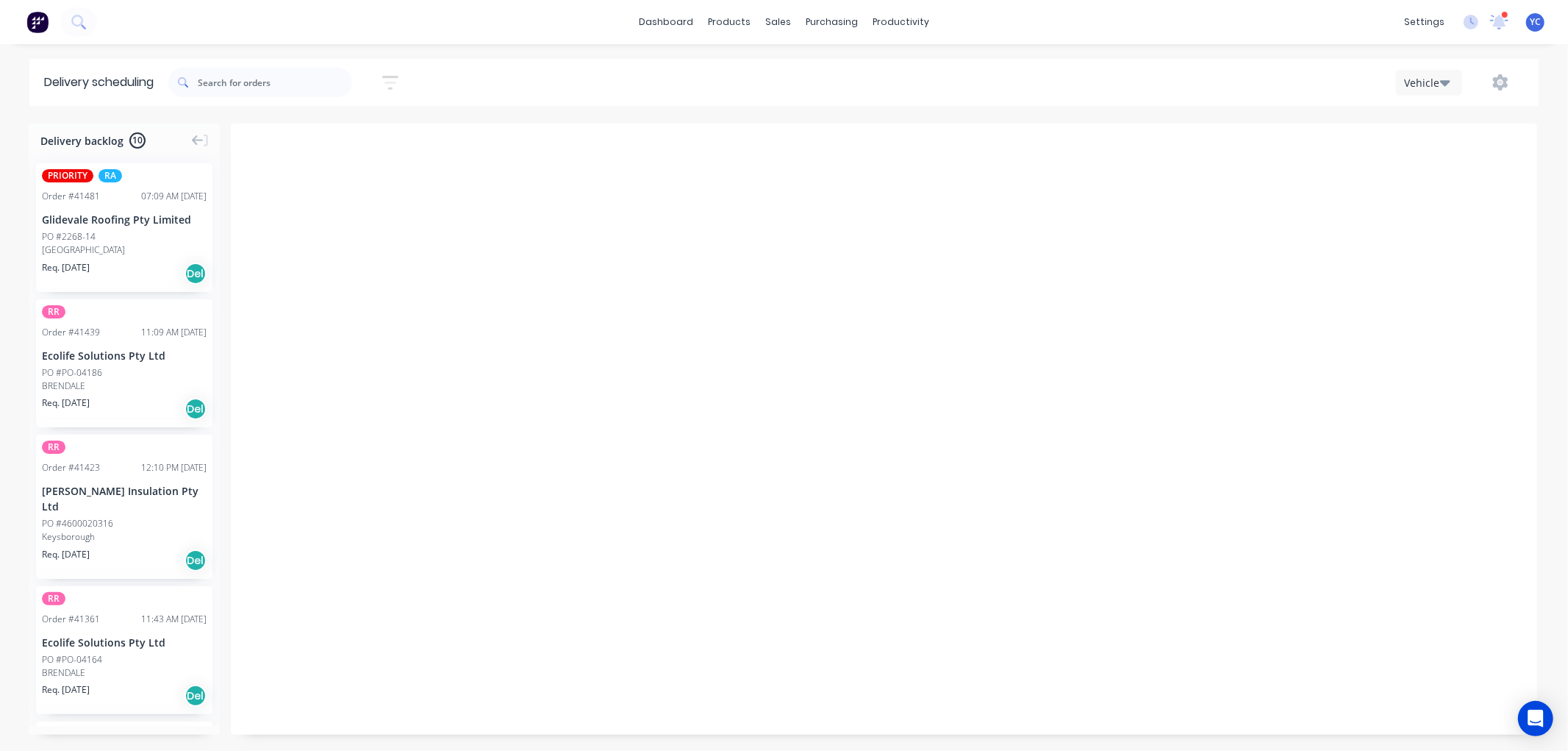
scroll to position [0, 1]
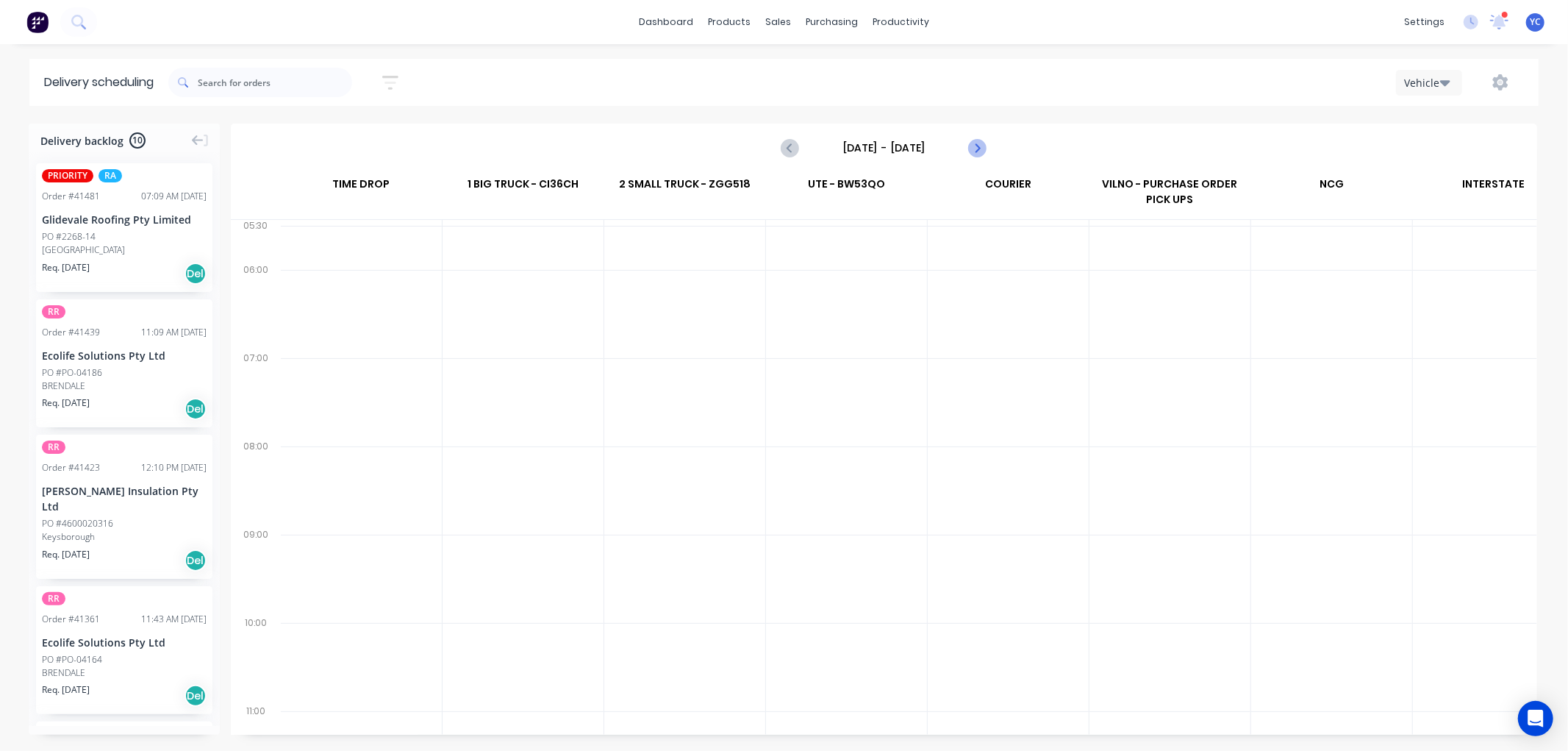
click at [981, 147] on icon "Next page" at bounding box center [976, 148] width 17 height 17
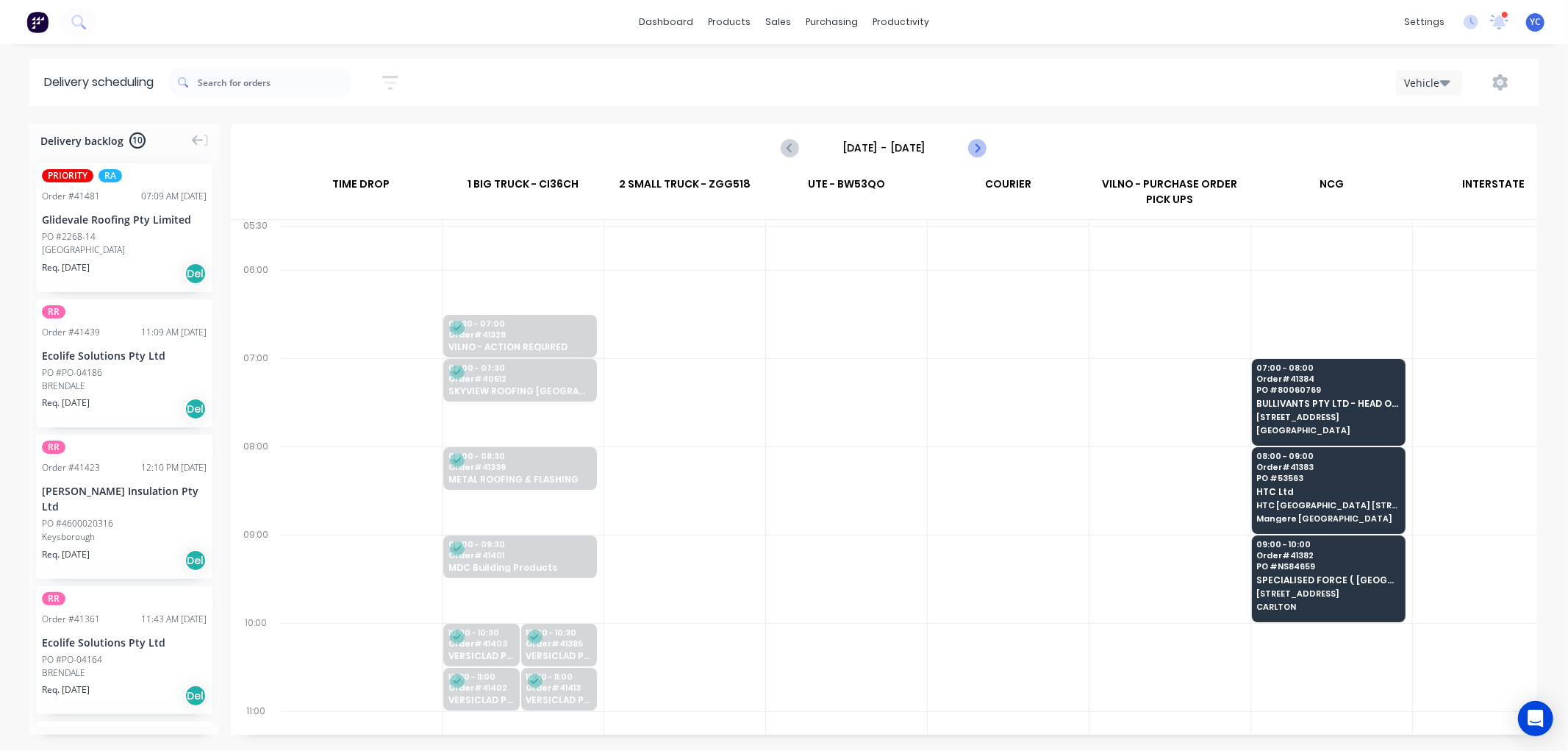
click at [981, 147] on icon "Next page" at bounding box center [976, 148] width 17 height 17
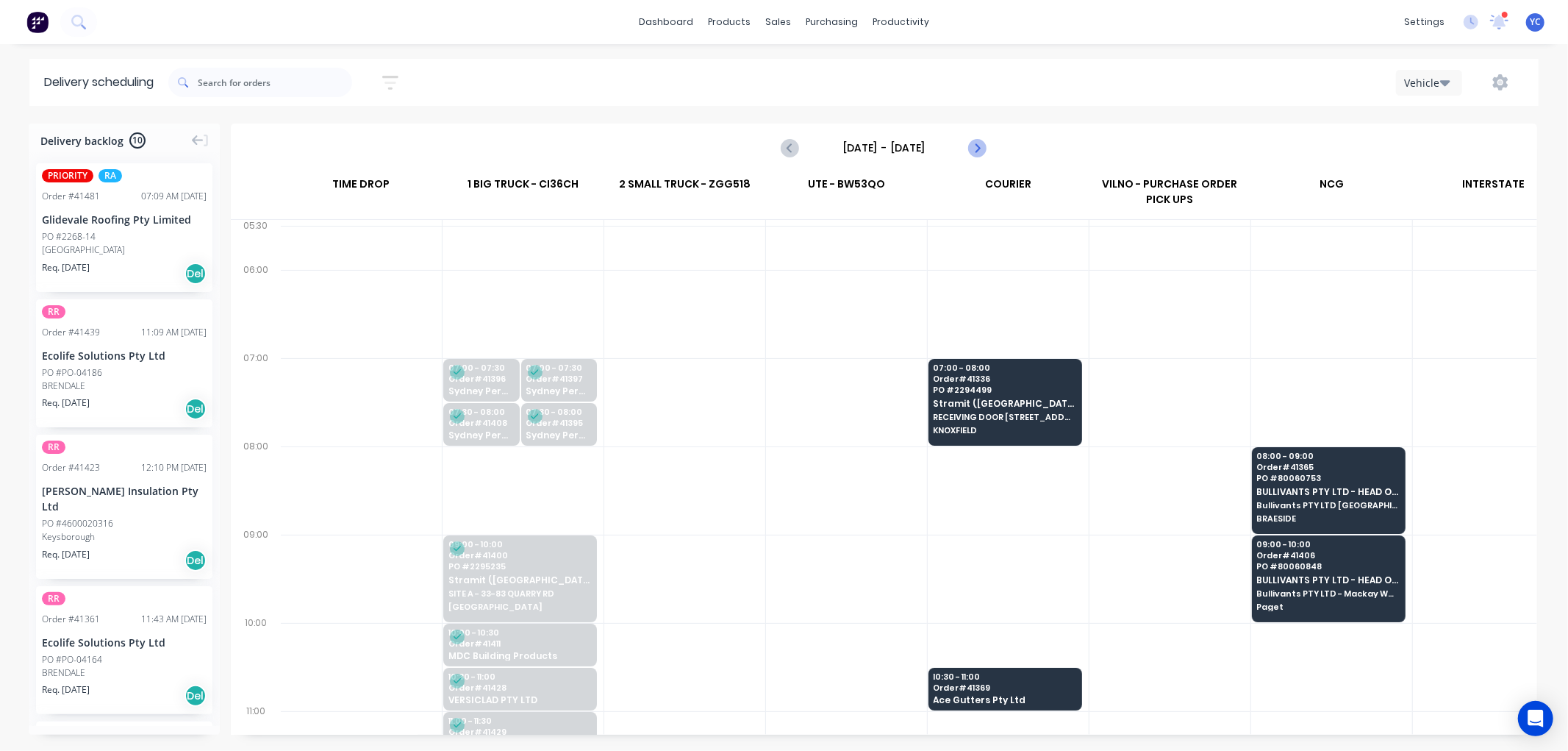
click at [981, 147] on icon "Next page" at bounding box center [976, 148] width 17 height 17
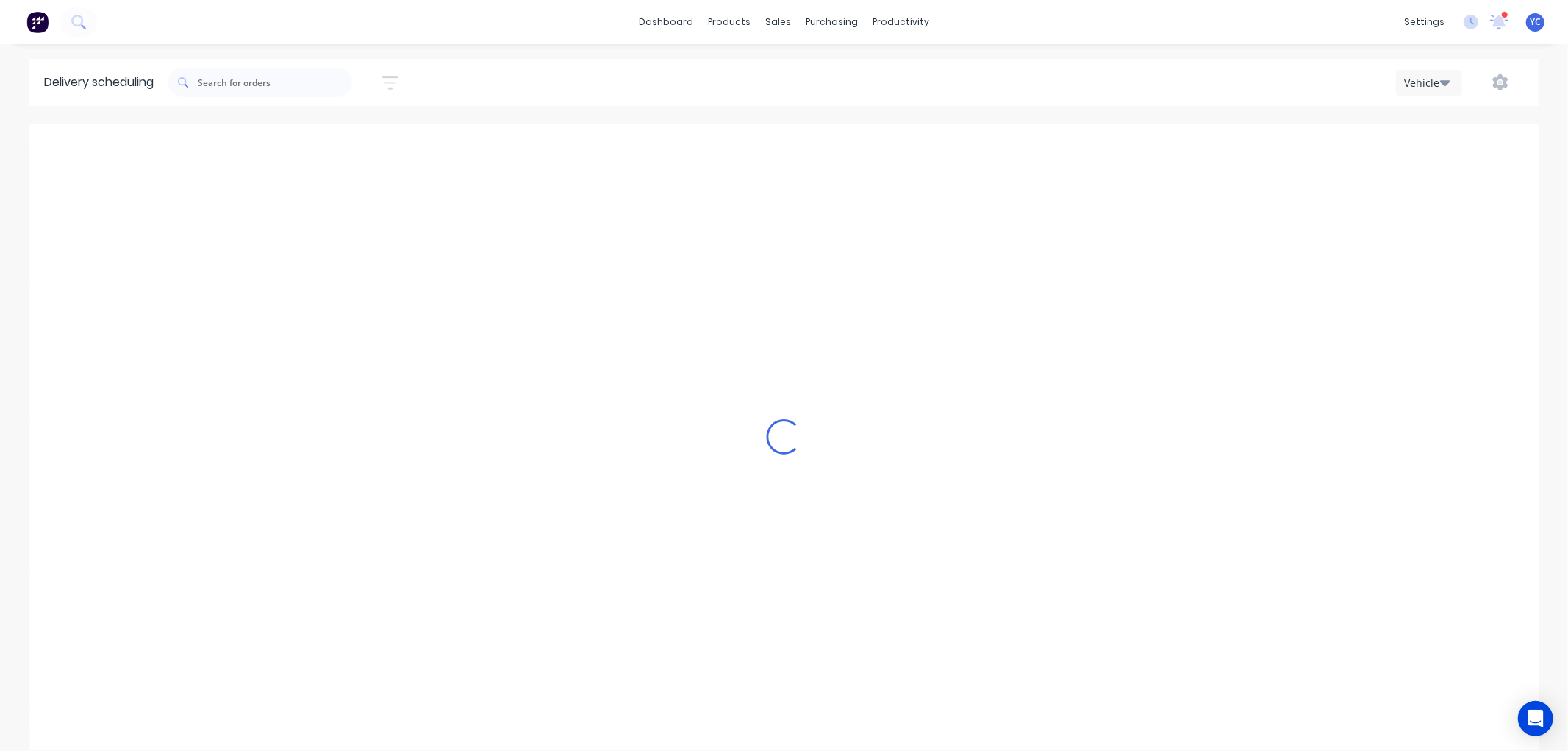
type input "Wednesday - 03/09/25"
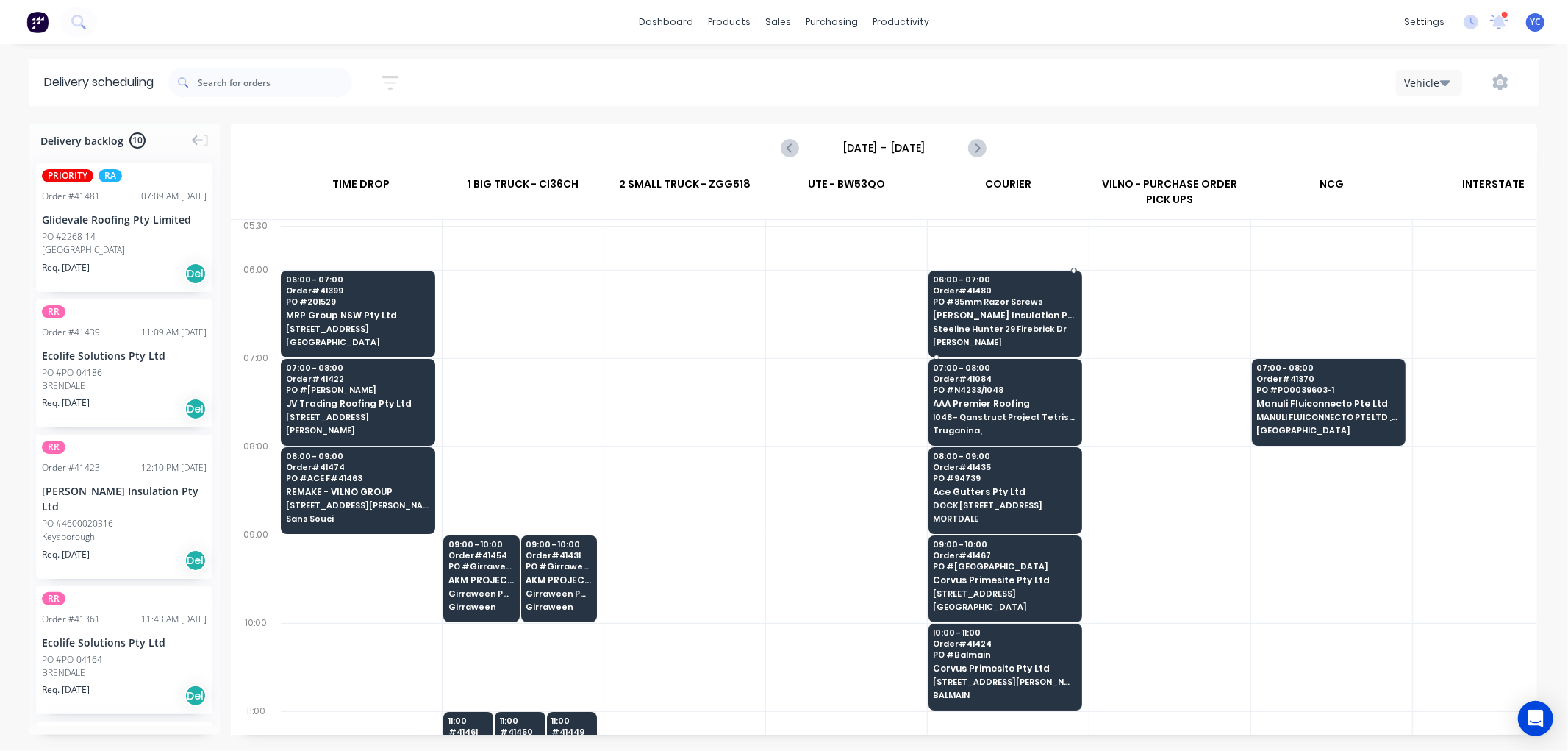
click at [1013, 314] on span "[PERSON_NAME] Insulation Pty Ltd" at bounding box center [1004, 315] width 142 height 9
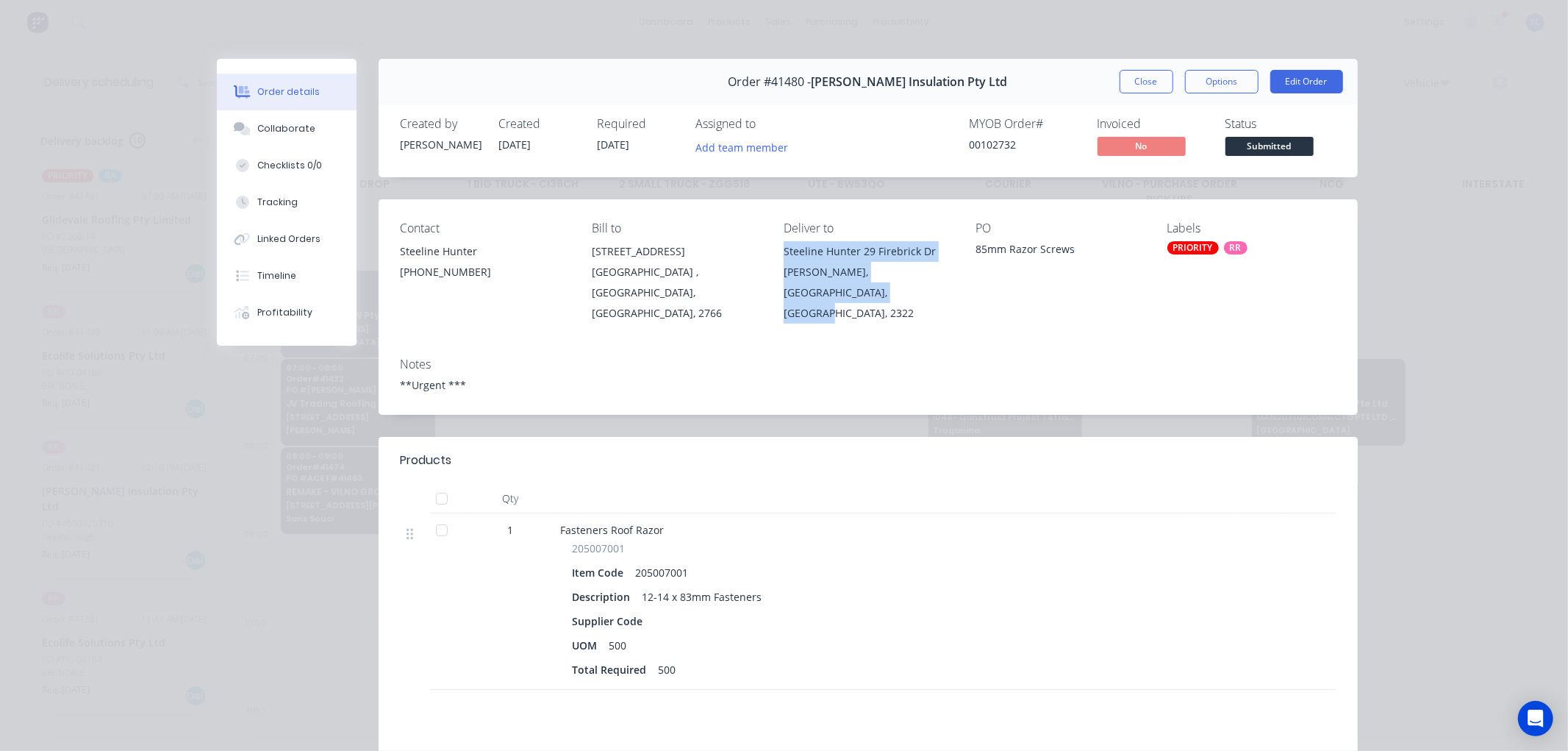
drag, startPoint x: 777, startPoint y: 248, endPoint x: 870, endPoint y: 300, distance: 106.6
click at [870, 300] on div "Contact Steeline Hunter (02) 4966 3030 Bill to 600 WOODSTOCK AVE ROOTY HILL , N…" at bounding box center [868, 272] width 979 height 146
click at [1147, 86] on button "Close" at bounding box center [1146, 82] width 53 height 24
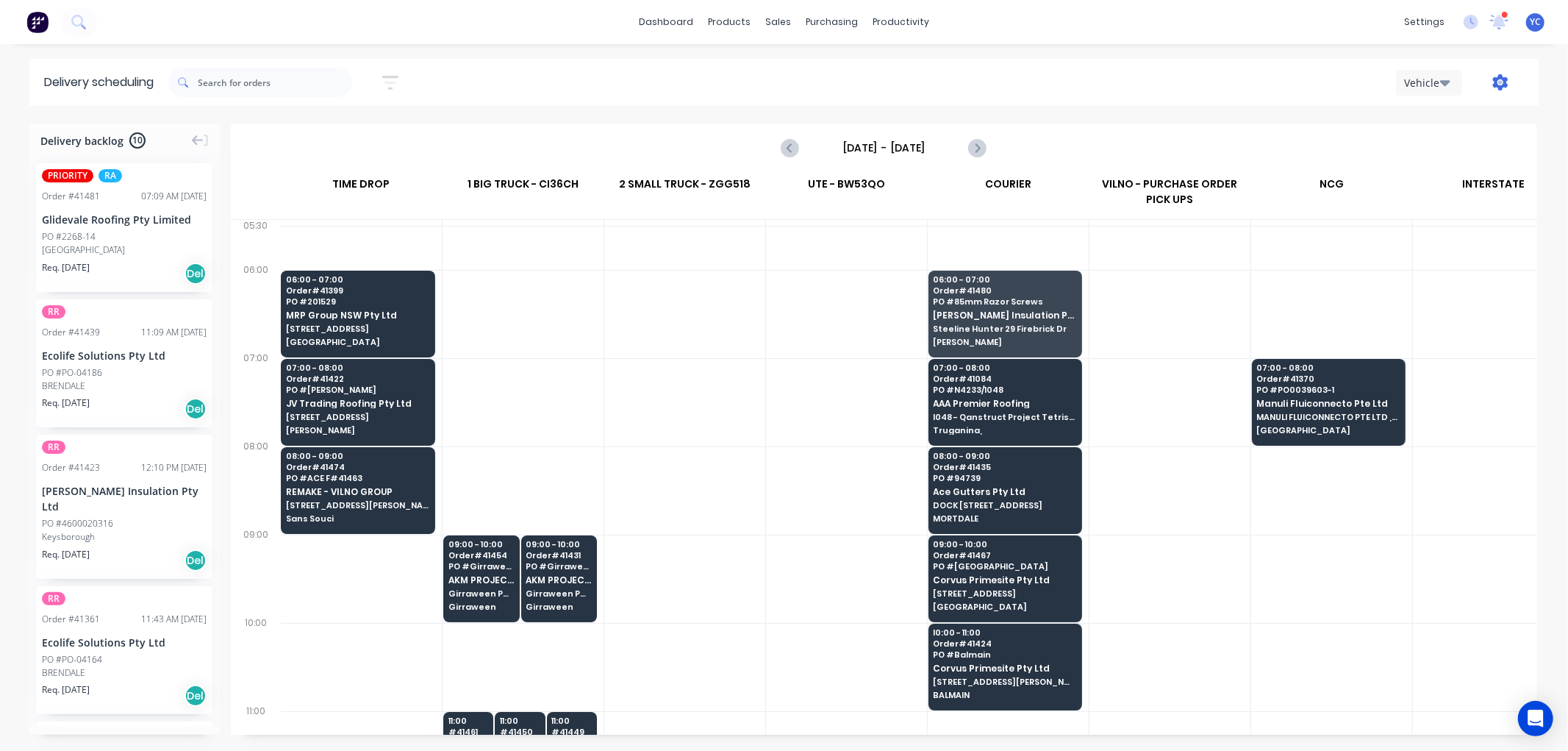
click at [1497, 83] on icon "button" at bounding box center [1500, 82] width 17 height 17
click at [1128, 372] on div at bounding box center [1169, 402] width 161 height 88
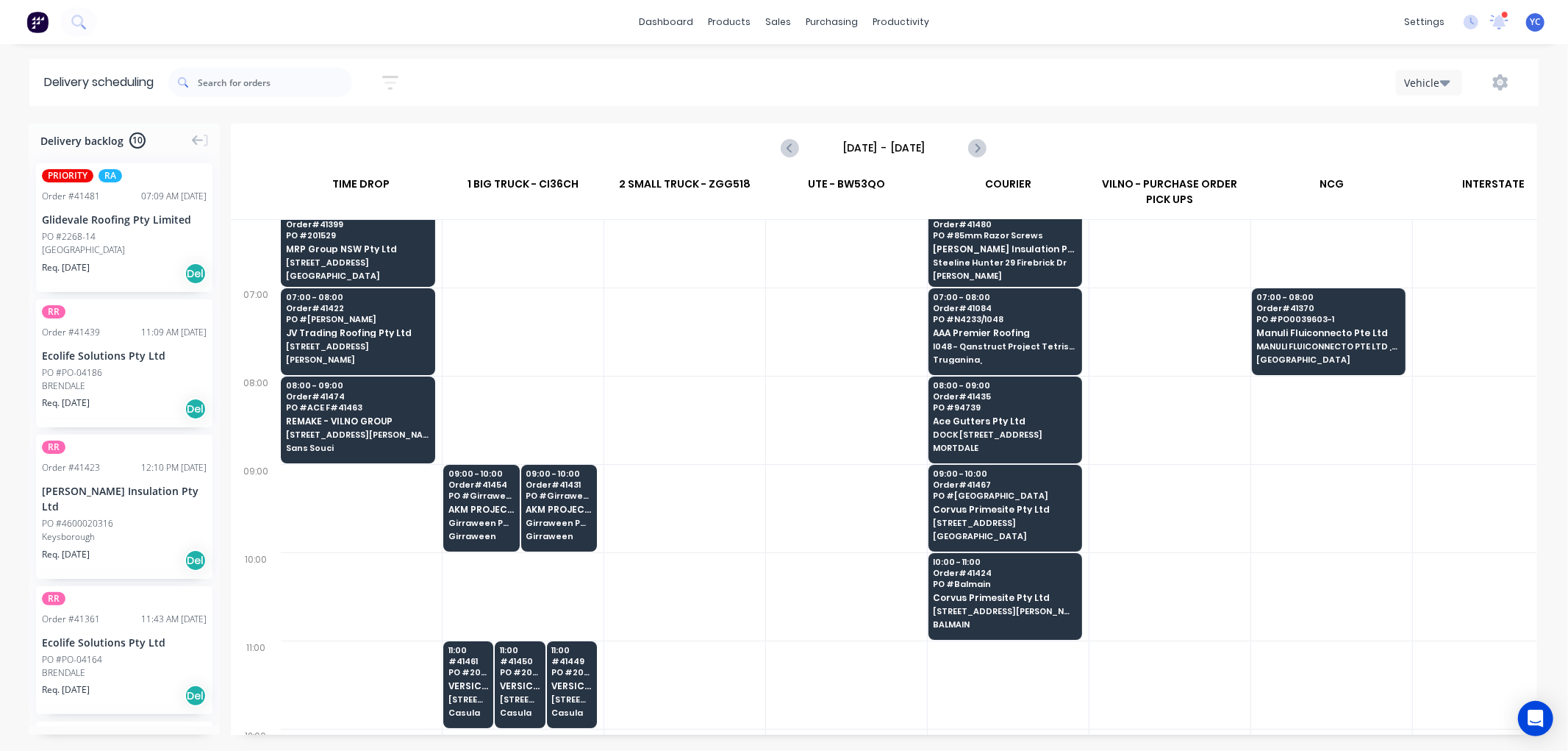
scroll to position [82, 1]
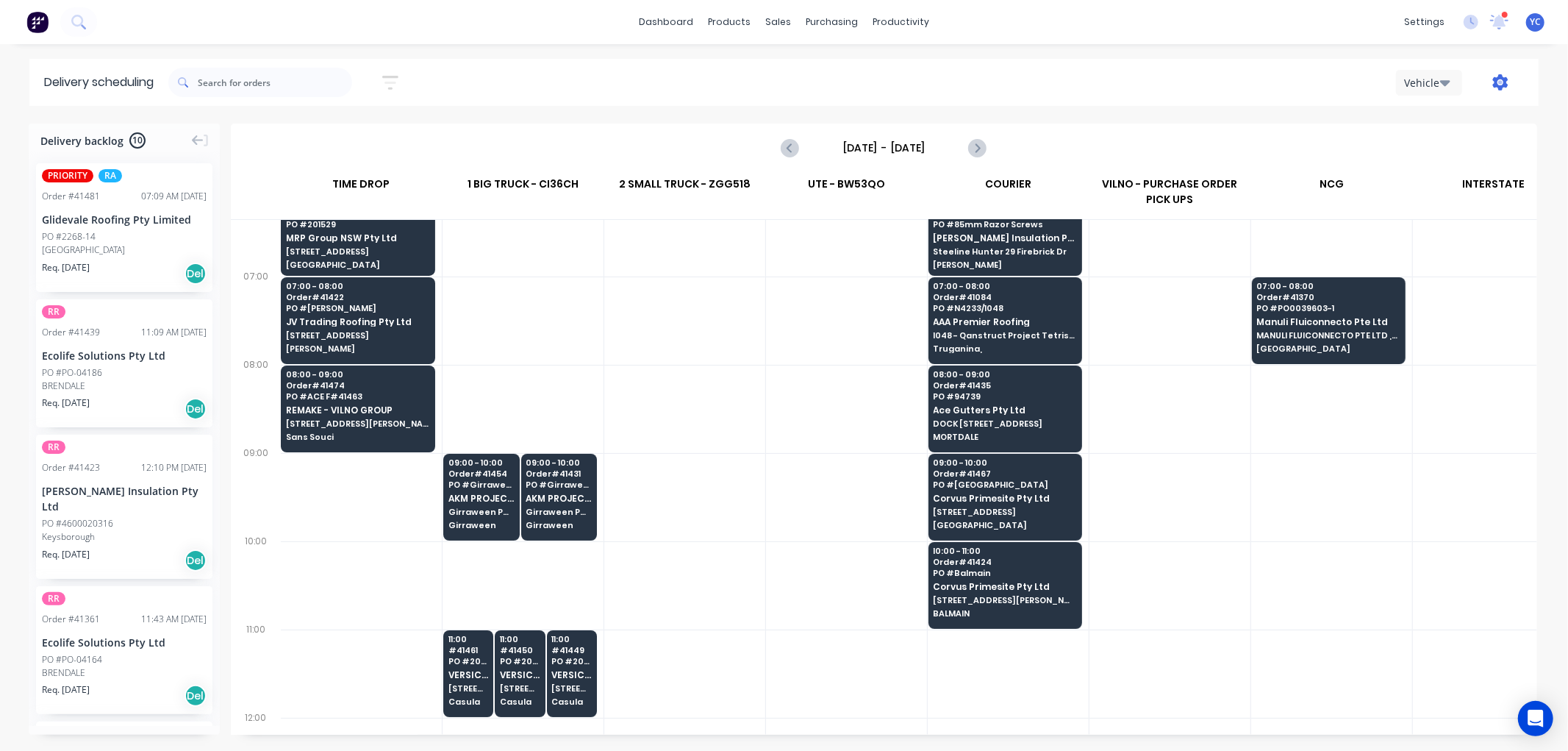
click at [1503, 83] on icon "button" at bounding box center [1500, 82] width 16 height 17
click at [1421, 152] on div "Settings" at bounding box center [1454, 150] width 113 height 21
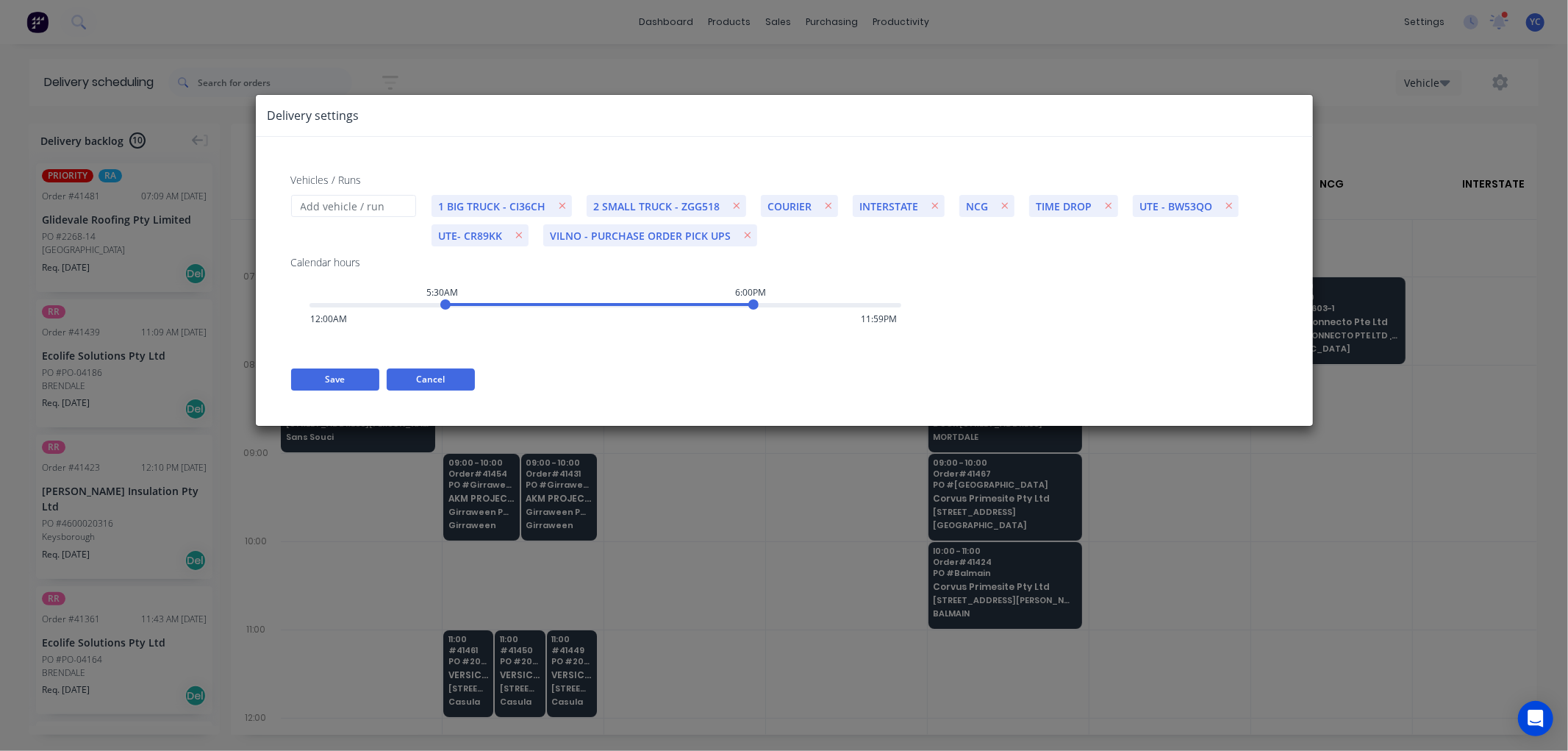
click at [408, 379] on button "Cancel" at bounding box center [430, 379] width 88 height 22
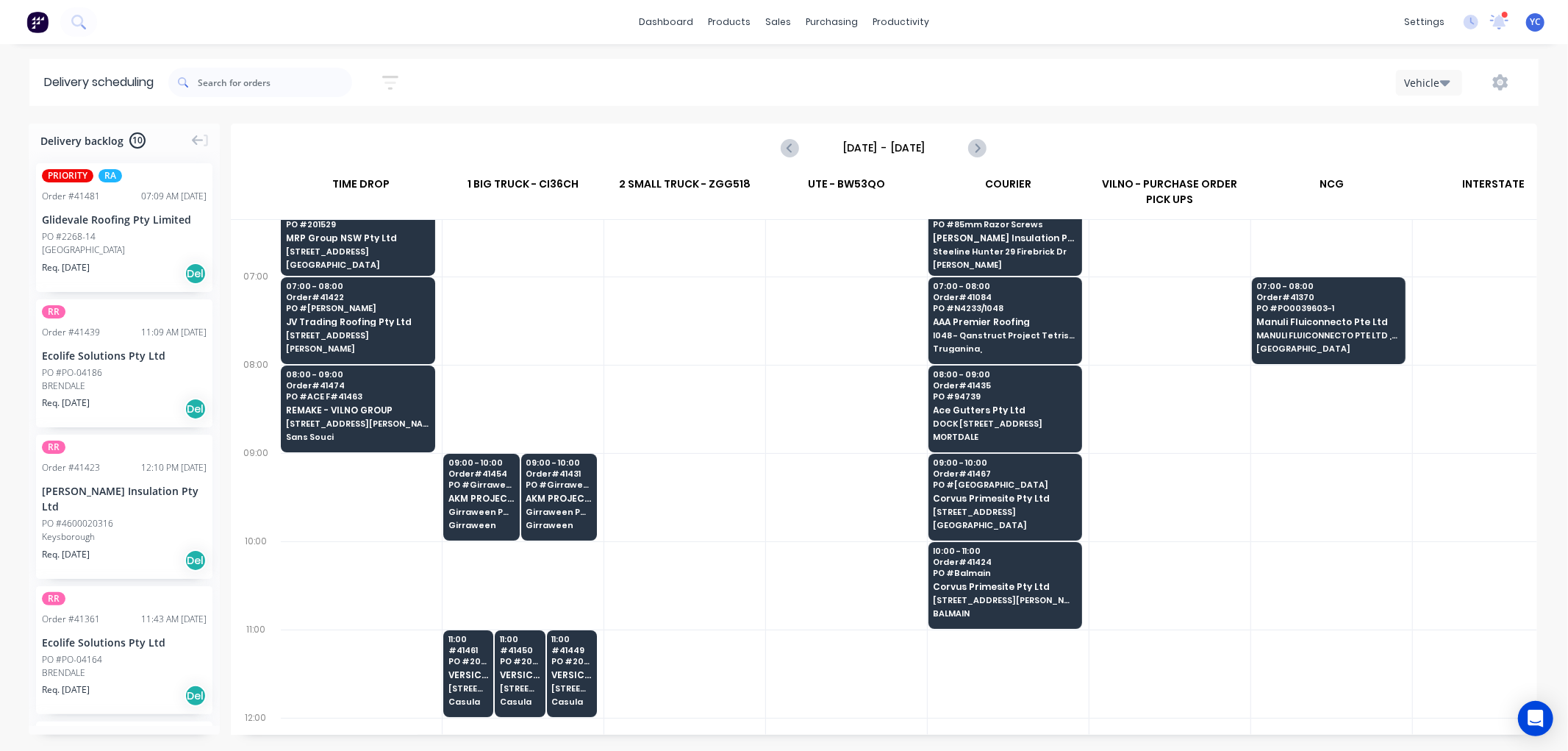
click at [1419, 79] on div "Vehicle" at bounding box center [1425, 83] width 42 height 16
click at [1497, 87] on icon "button" at bounding box center [1500, 82] width 16 height 17
click at [1448, 122] on div "Run Sheet" at bounding box center [1454, 121] width 113 height 21
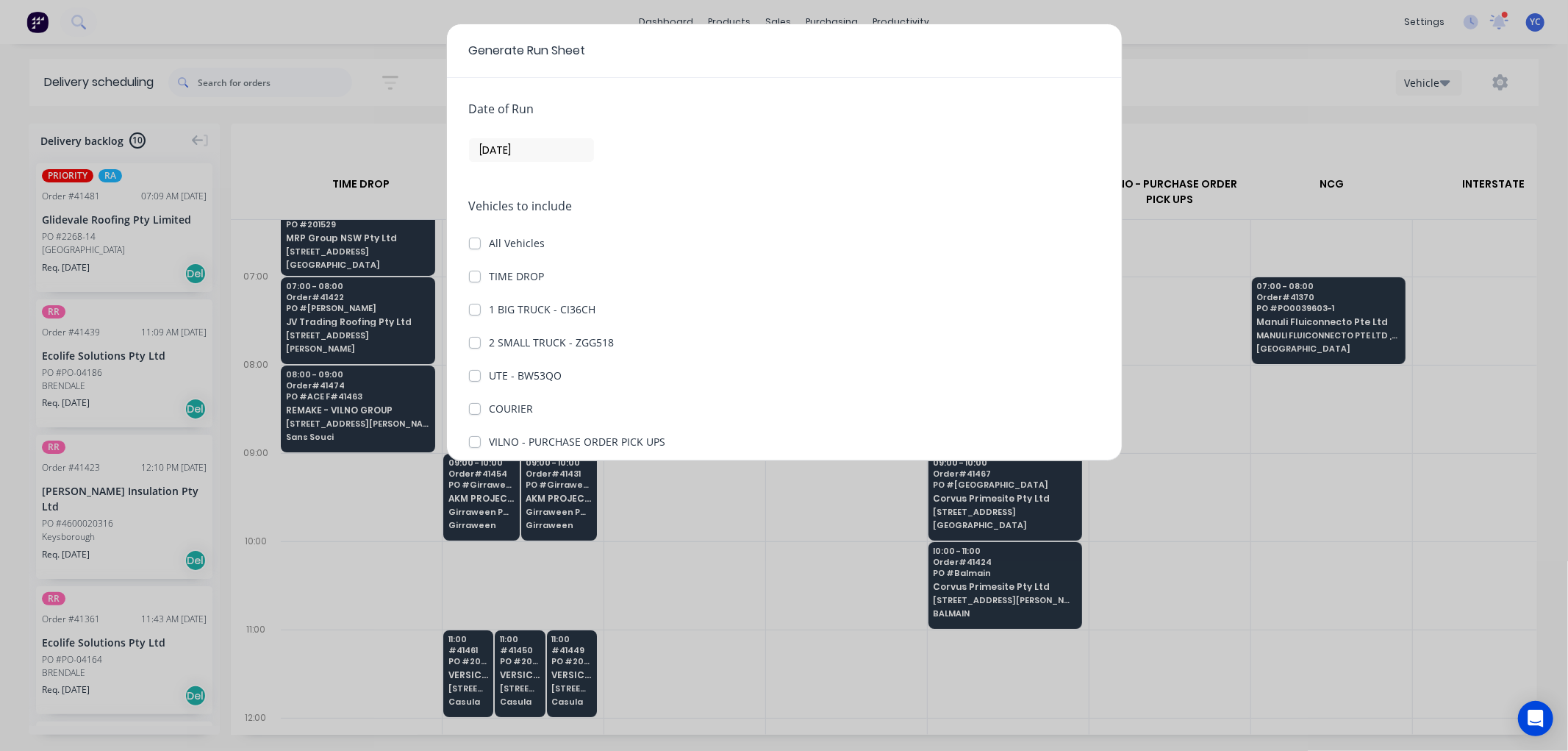
click at [489, 307] on label "1 BIG TRUCK - CI36CH" at bounding box center [542, 309] width 106 height 16
click at [479, 307] on CI36CH "1 BIG TRUCK - CI36CH" at bounding box center [474, 309] width 12 height 14
checkbox CI36CH "true"
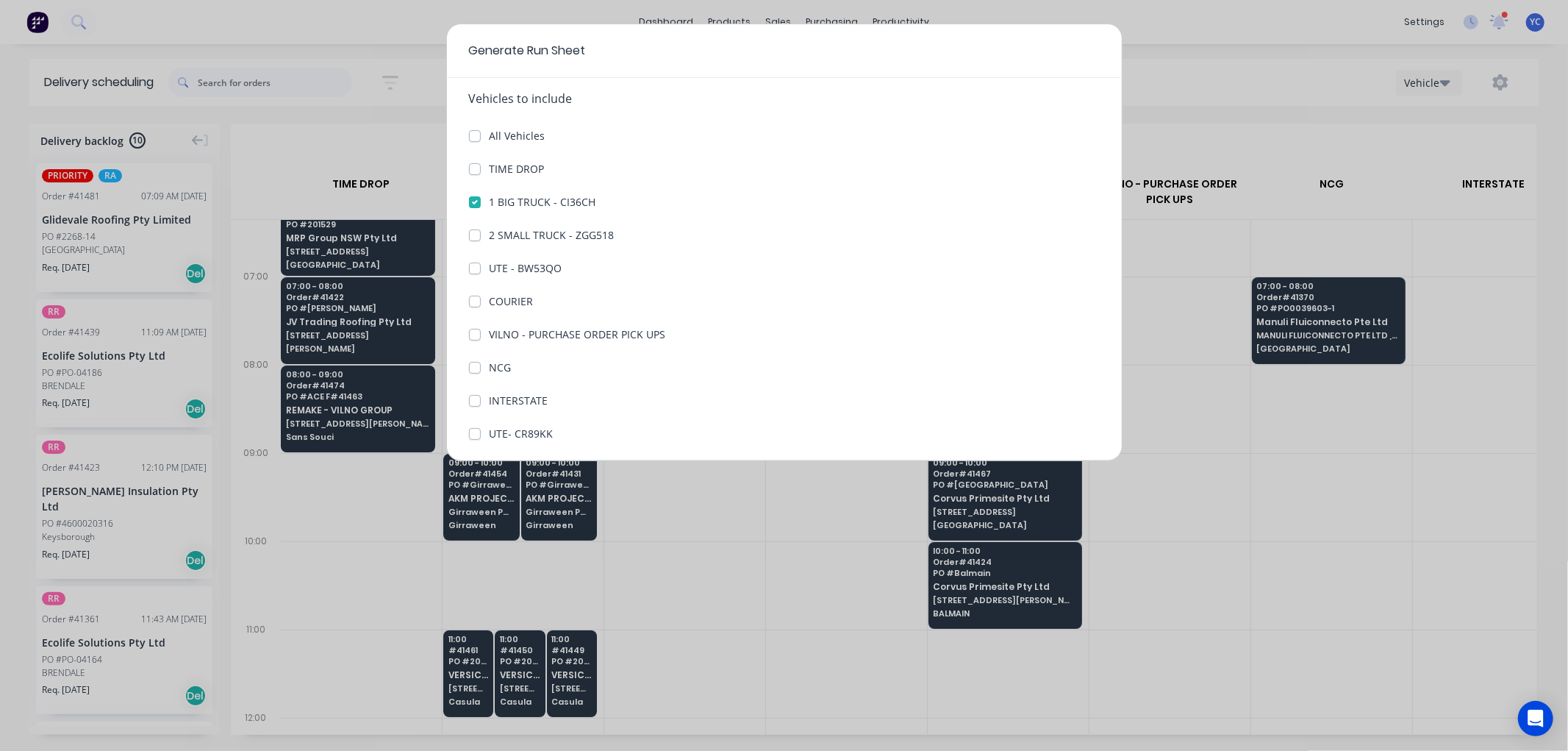
scroll to position [169, 0]
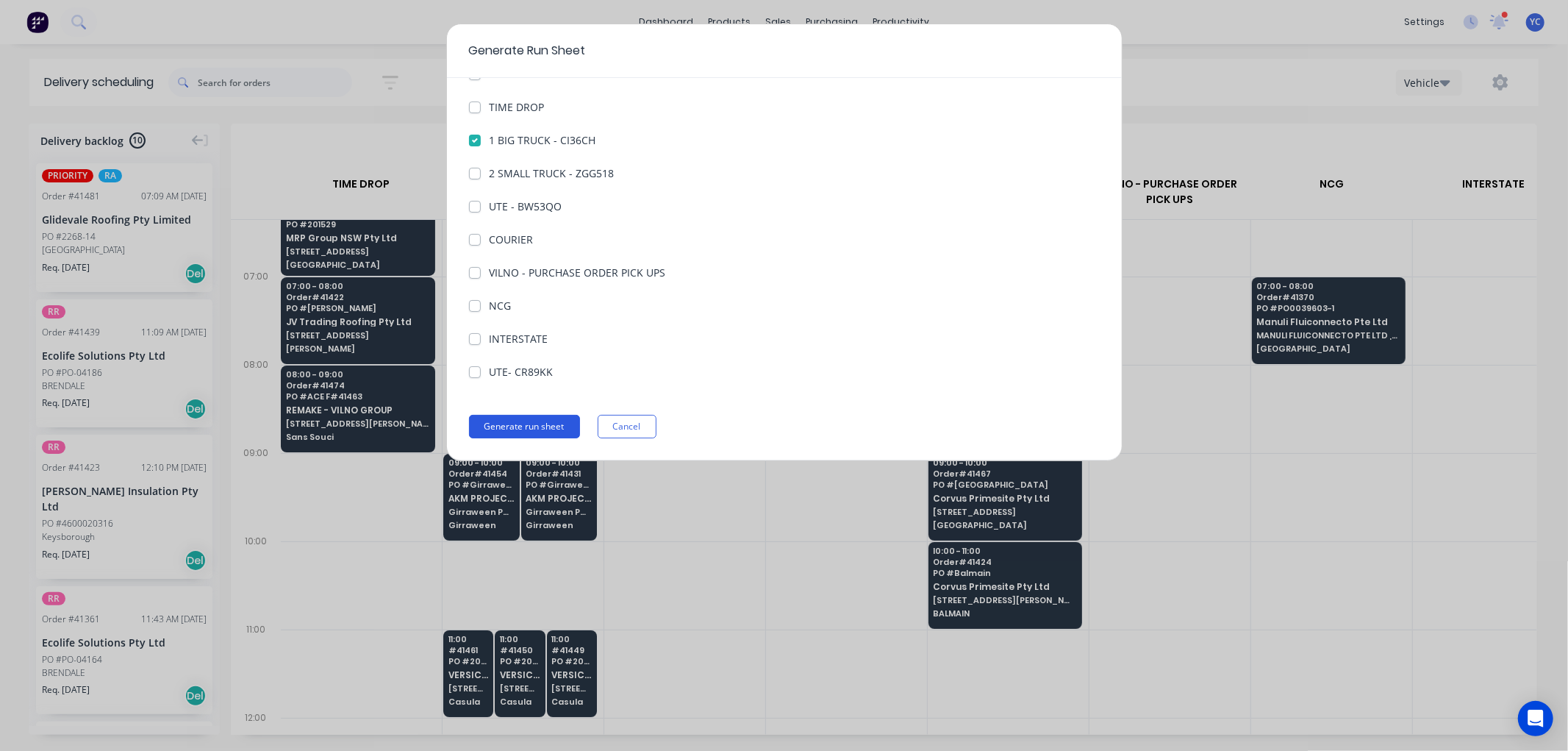
click at [533, 422] on button "Generate run sheet" at bounding box center [524, 427] width 111 height 24
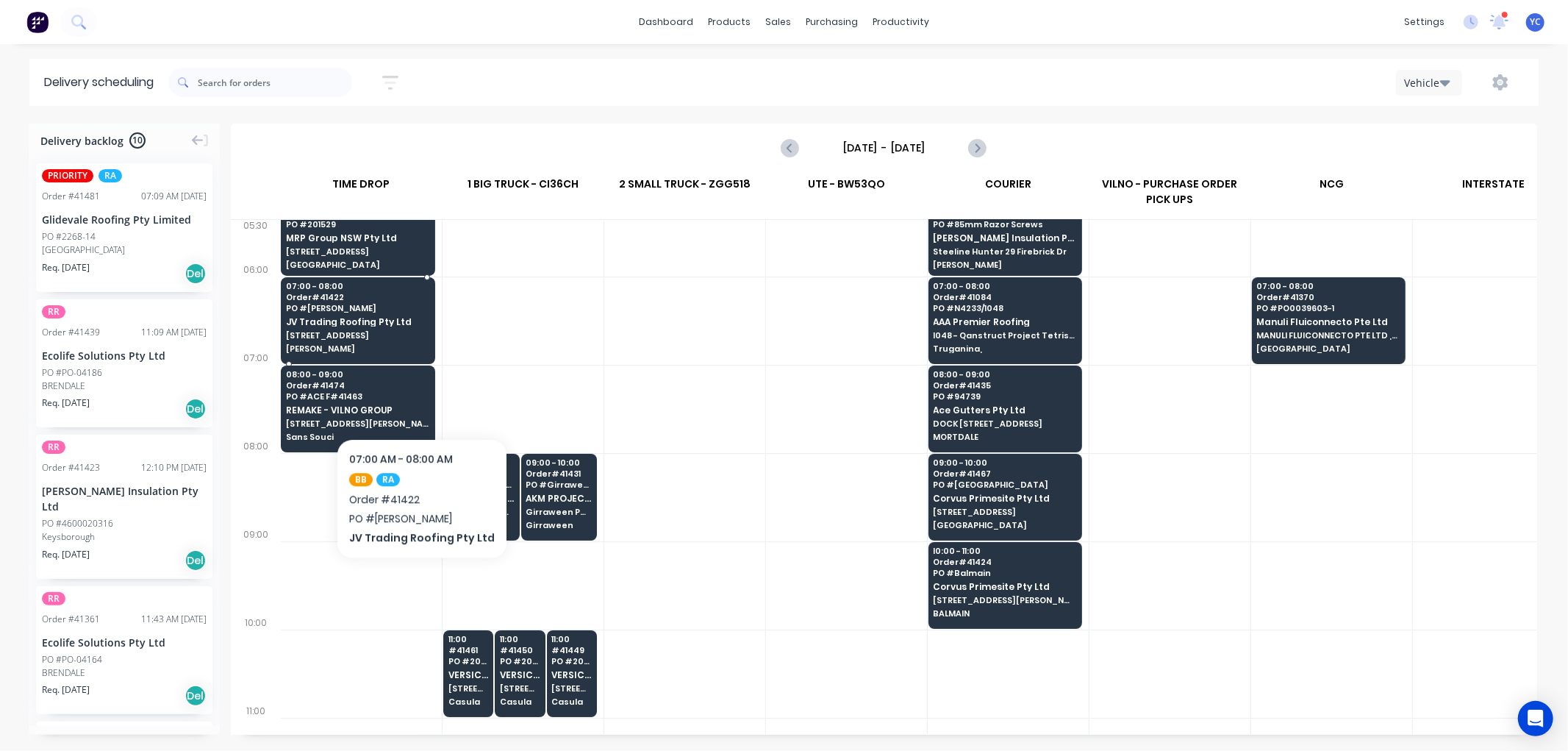
scroll to position [0, 1]
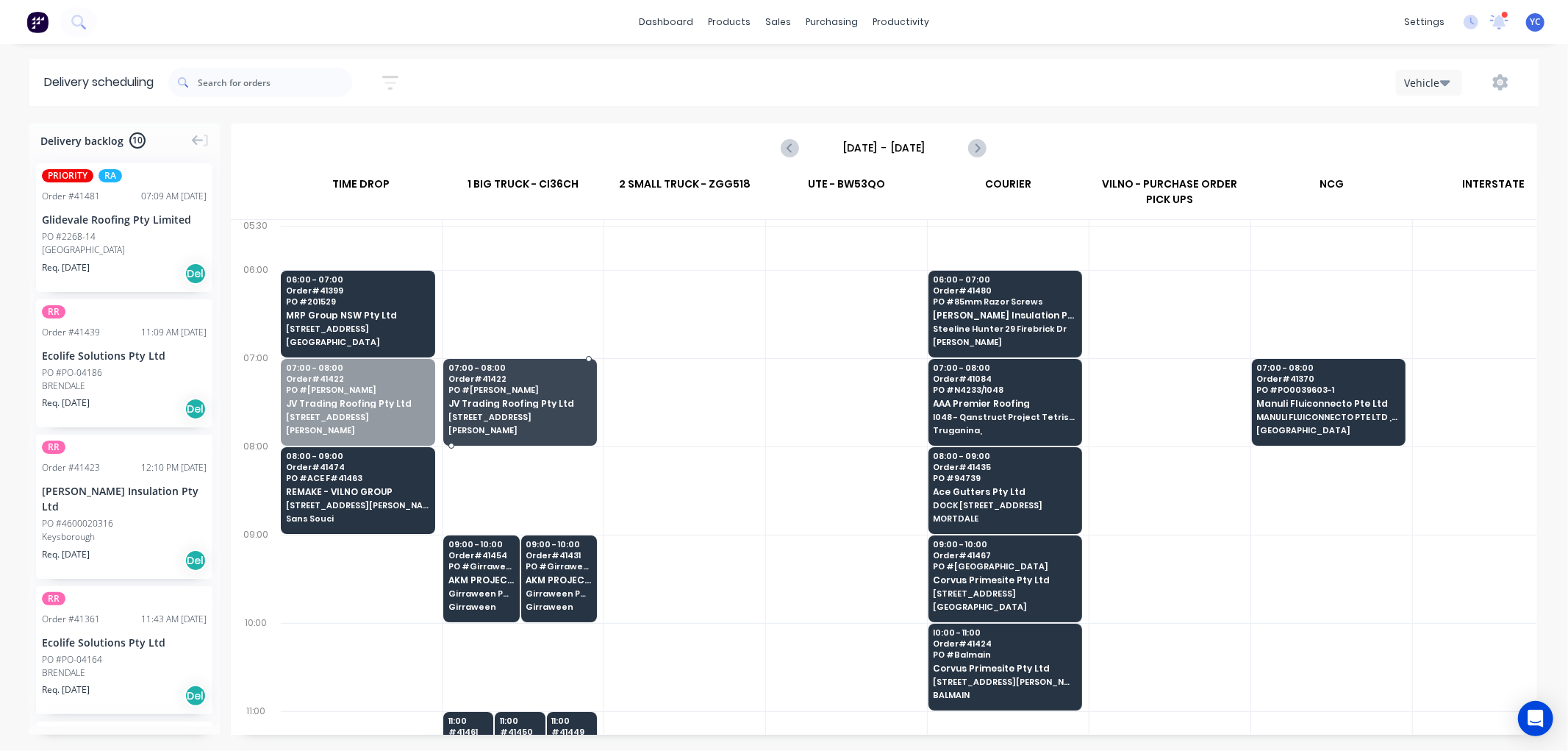
drag, startPoint x: 334, startPoint y: 403, endPoint x: 474, endPoint y: 423, distance: 141.4
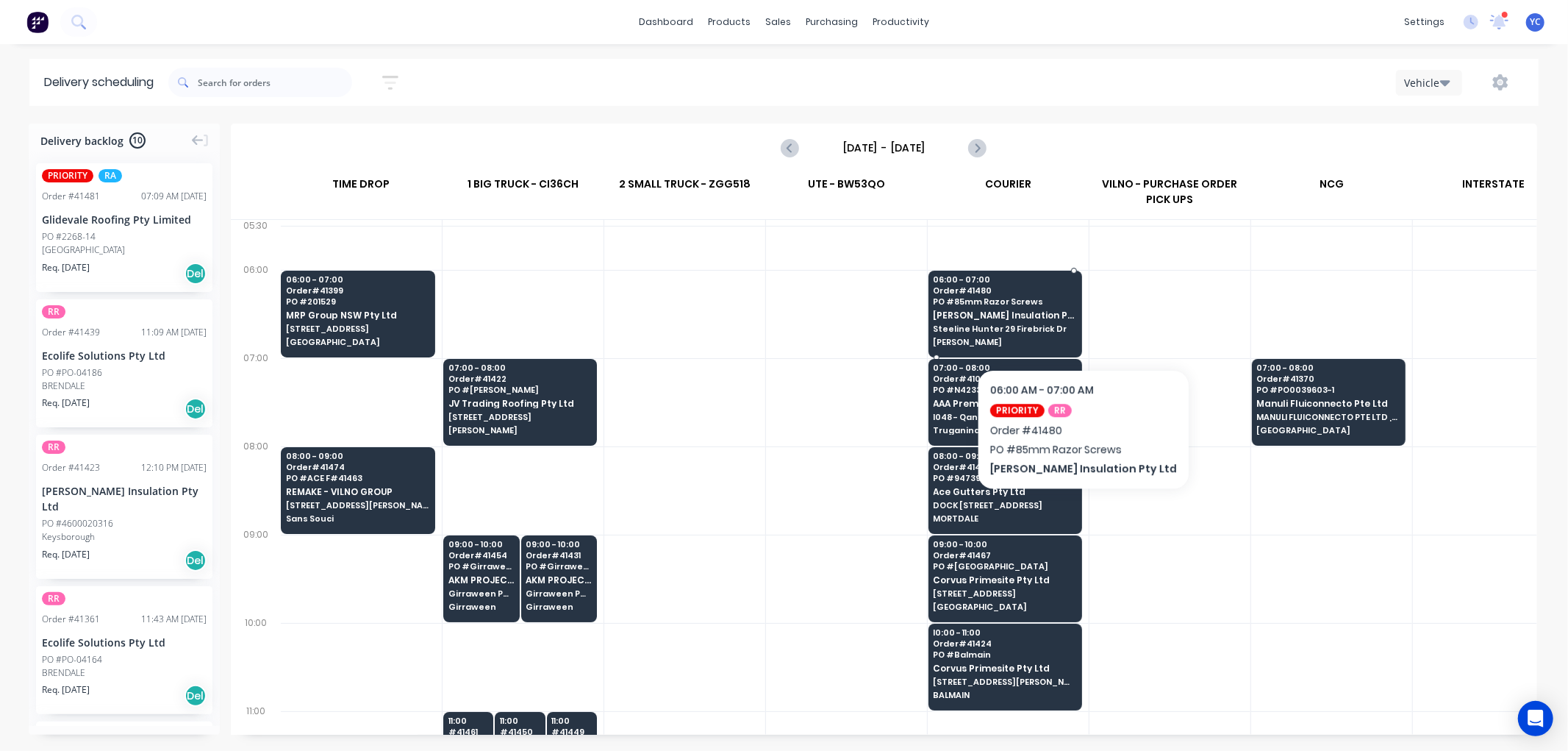
click at [1057, 324] on span "Steeline Hunter 29 Firebrick Dr" at bounding box center [1004, 328] width 142 height 9
click at [1057, 324] on body "dashboard products sales purchasing productivity dashboard products Product Cat…" at bounding box center [784, 376] width 1568 height 751
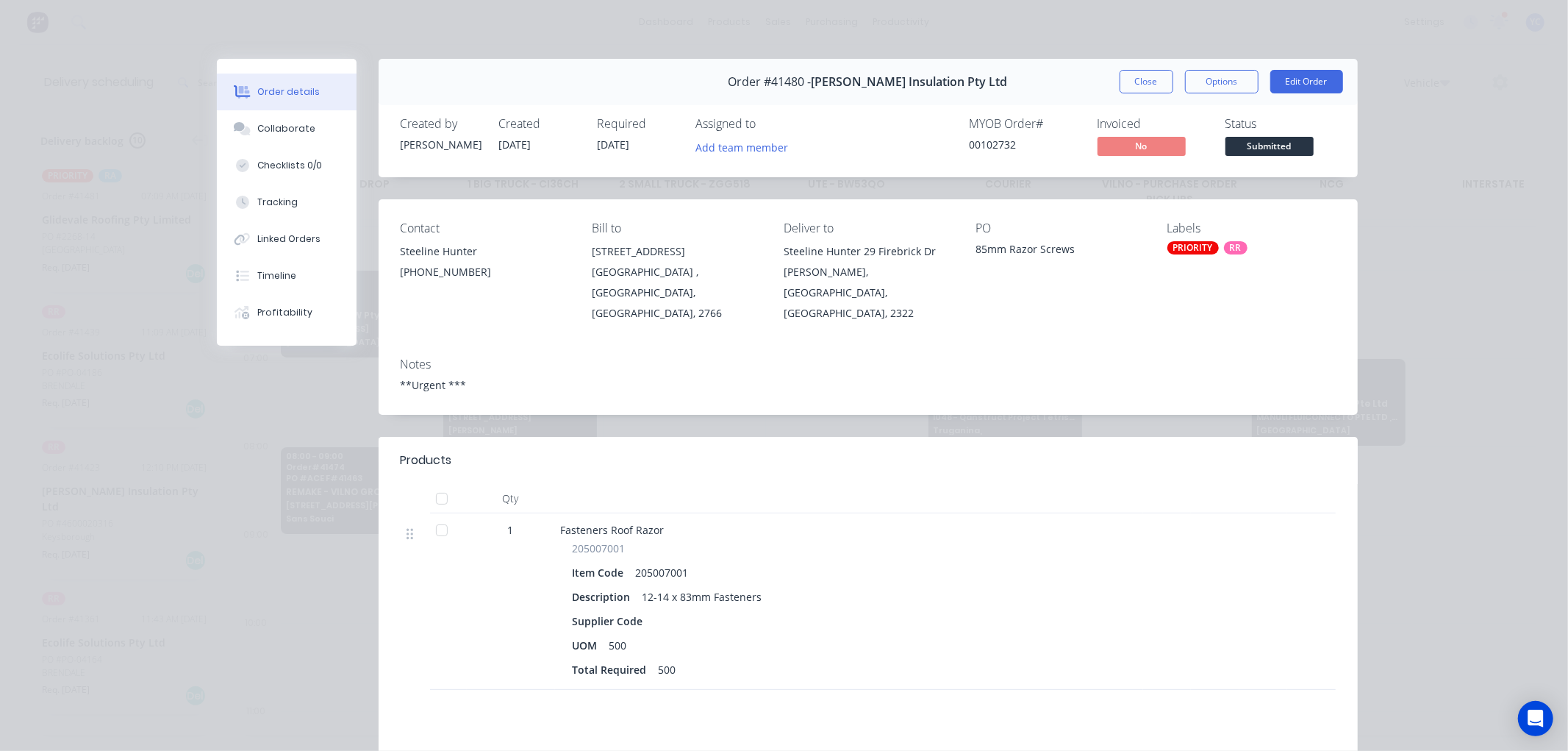
click at [836, 291] on div "Thornton, New South Wales, Australia, 2322" at bounding box center [868, 293] width 168 height 61
copy div "2322"
drag, startPoint x: 776, startPoint y: 249, endPoint x: 928, endPoint y: 253, distance: 152.1
click at [928, 253] on div "Contact Steeline Hunter (02) 4966 3030 Bill to 600 WOODSTOCK AVE ROOTY HILL , N…" at bounding box center [868, 272] width 979 height 146
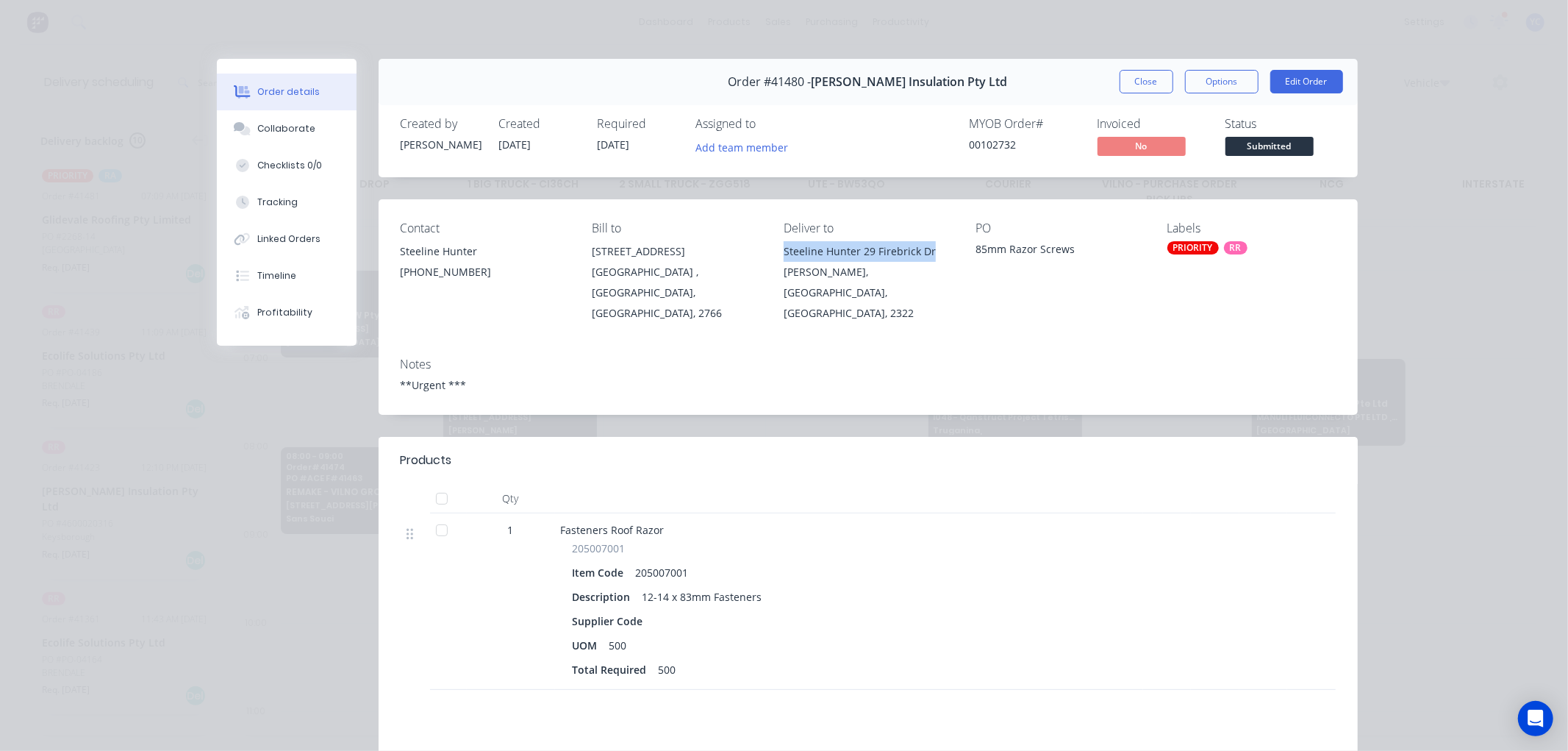
copy div "Steeline Hunter 29 Firebrick Dr"
click at [806, 266] on div "Thornton, New South Wales, Australia, 2322" at bounding box center [868, 293] width 168 height 61
copy div "Thornton"
click at [888, 273] on div "Thornton, New South Wales, Australia, 2322" at bounding box center [868, 293] width 168 height 61
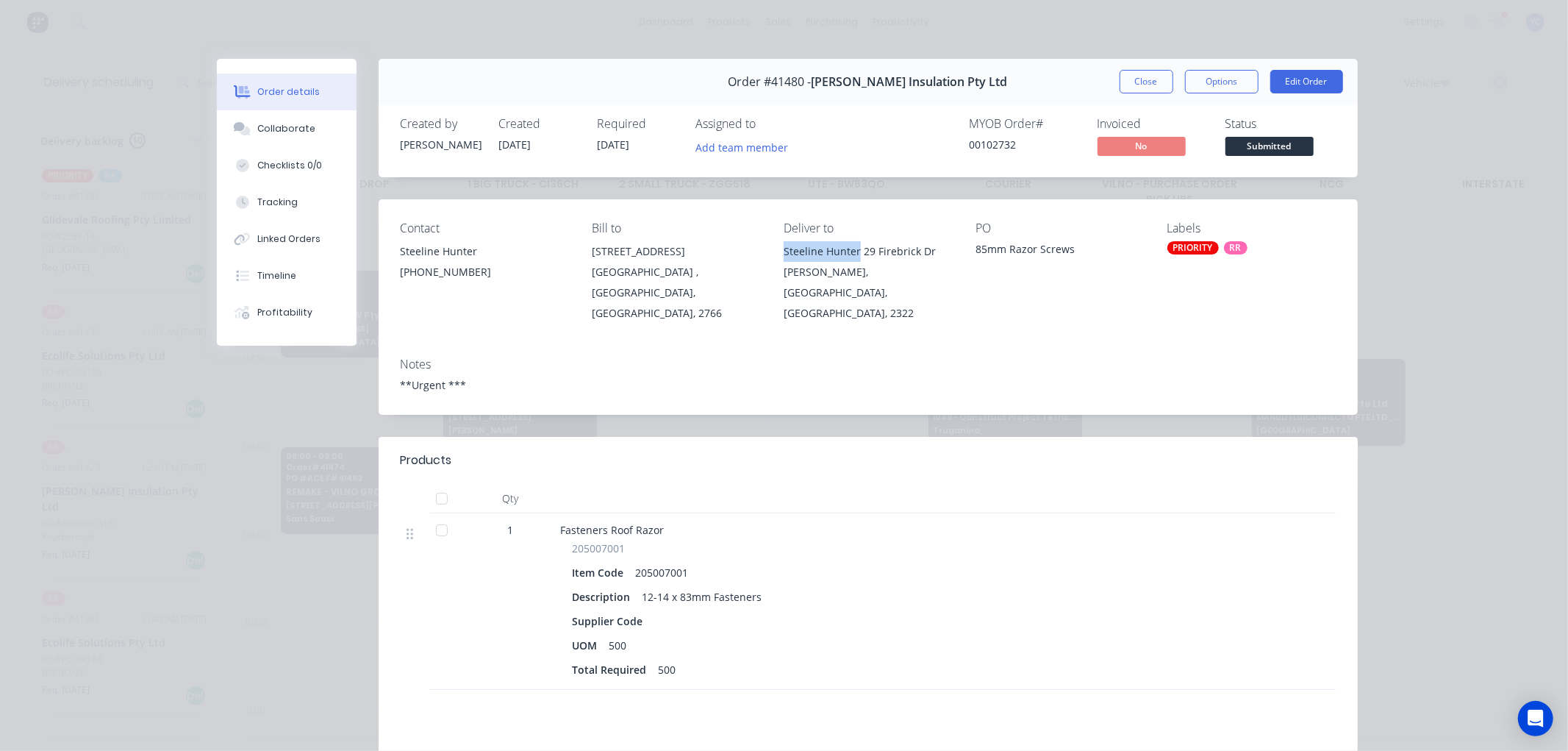
drag, startPoint x: 773, startPoint y: 251, endPoint x: 850, endPoint y: 252, distance: 77.0
click at [850, 252] on div "Contact Steeline Hunter (02) 4966 3030 Bill to 600 WOODSTOCK AVE ROOTY HILL , N…" at bounding box center [868, 272] width 979 height 146
copy div "Steeline Hunter"
drag, startPoint x: 474, startPoint y: 273, endPoint x: 393, endPoint y: 278, distance: 81.2
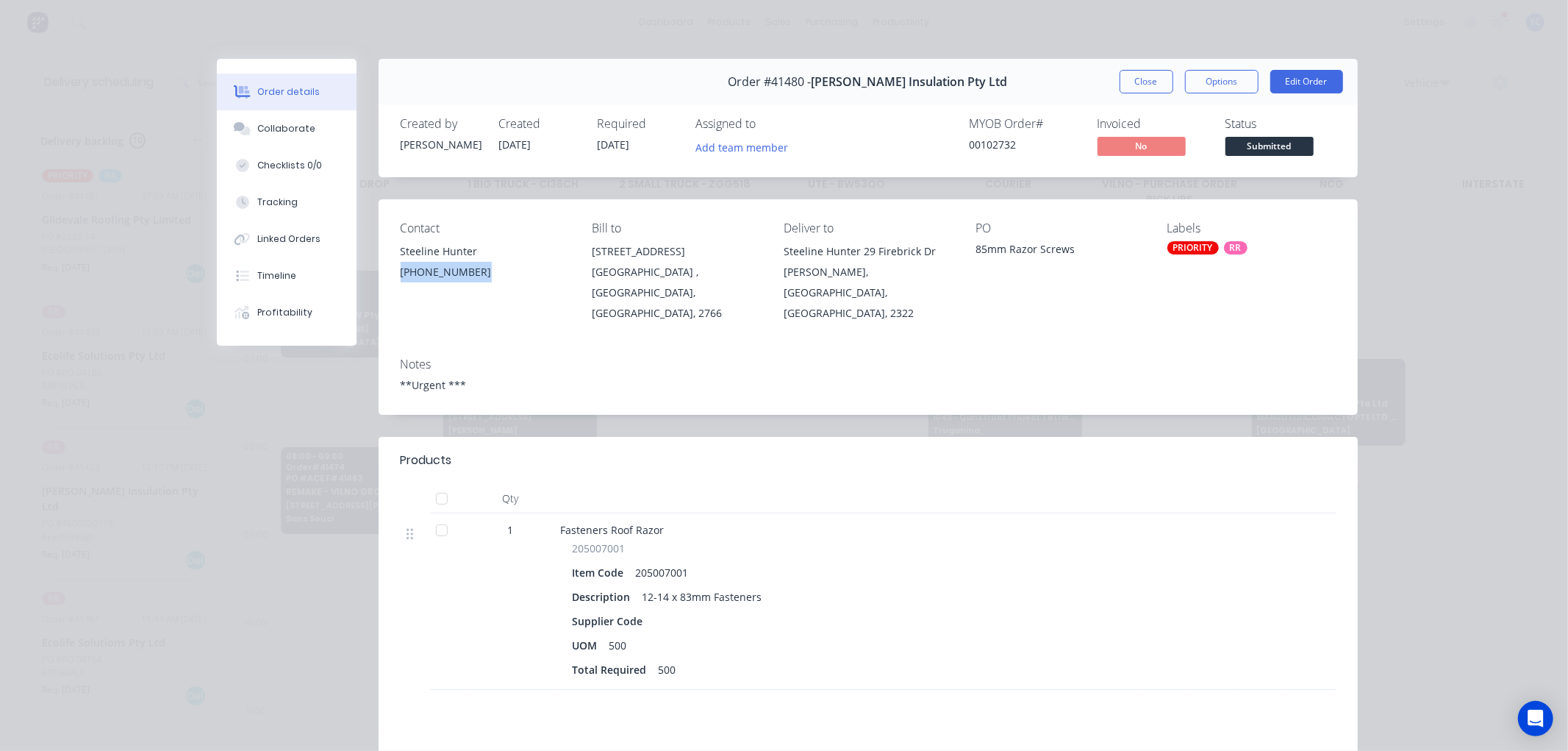
click at [400, 278] on div "(02) 4966 3030" at bounding box center [485, 272] width 168 height 20
copy div "(02) 4966 3030"
